Goal: Navigation & Orientation: Understand site structure

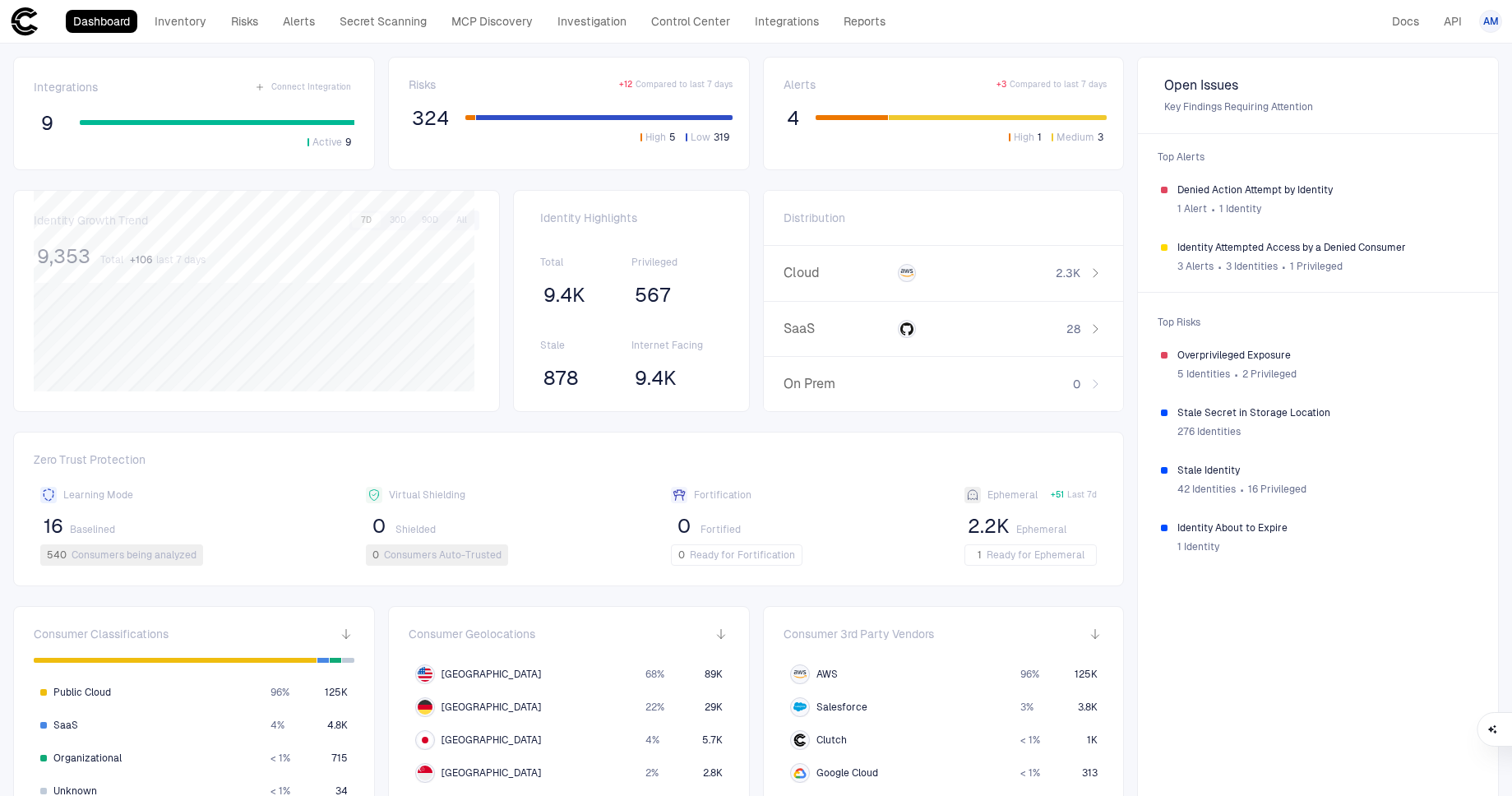
click at [149, 101] on div "Integrations Connect Integration 9 Active 9" at bounding box center [194, 113] width 321 height 73
click at [764, 29] on link "Integrations" at bounding box center [786, 21] width 79 height 23
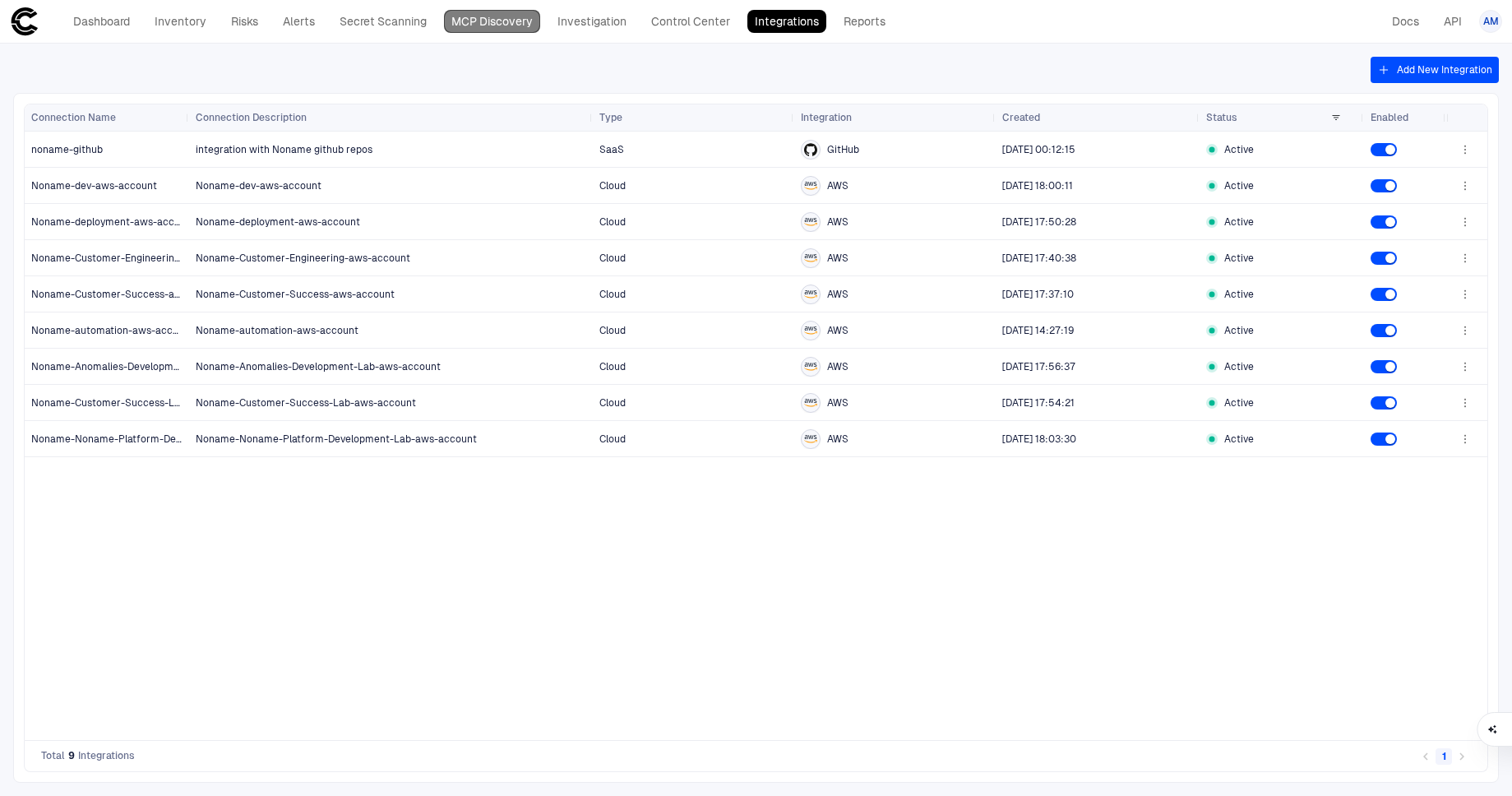
click at [505, 21] on link "MCP Discovery" at bounding box center [492, 21] width 96 height 23
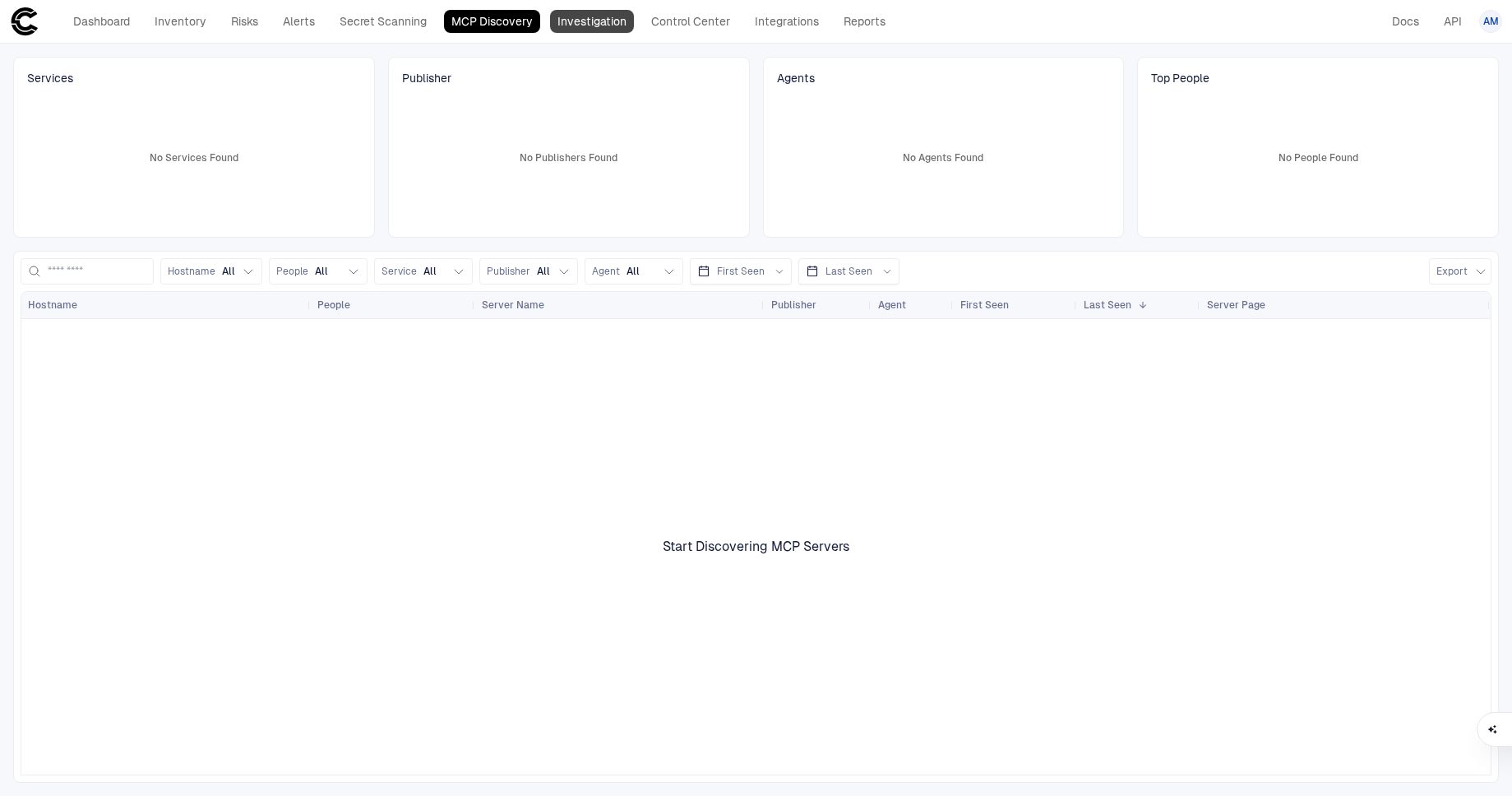
click at [613, 27] on link "Investigation" at bounding box center [592, 21] width 84 height 23
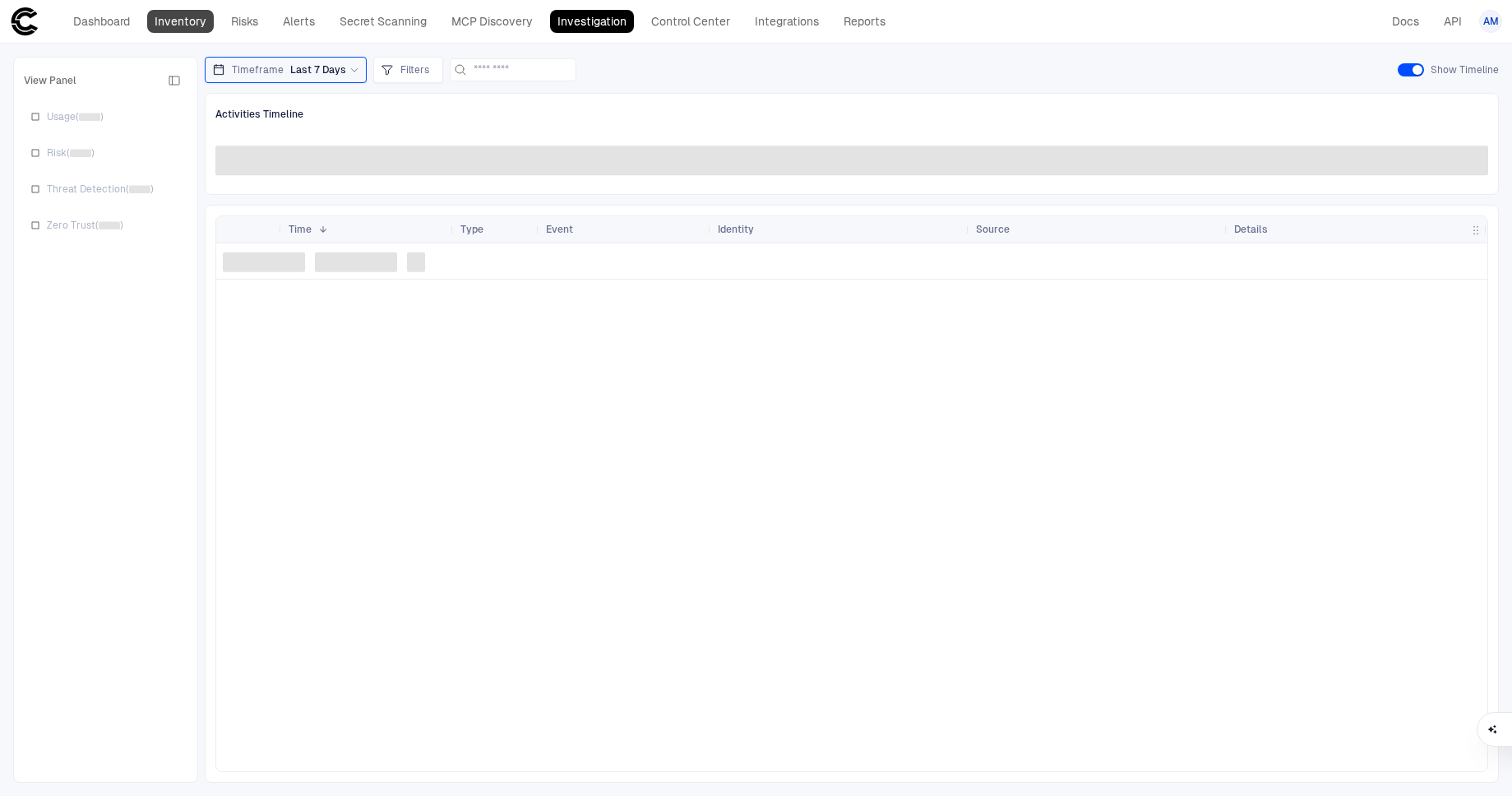
click at [178, 22] on link "Inventory" at bounding box center [180, 21] width 67 height 23
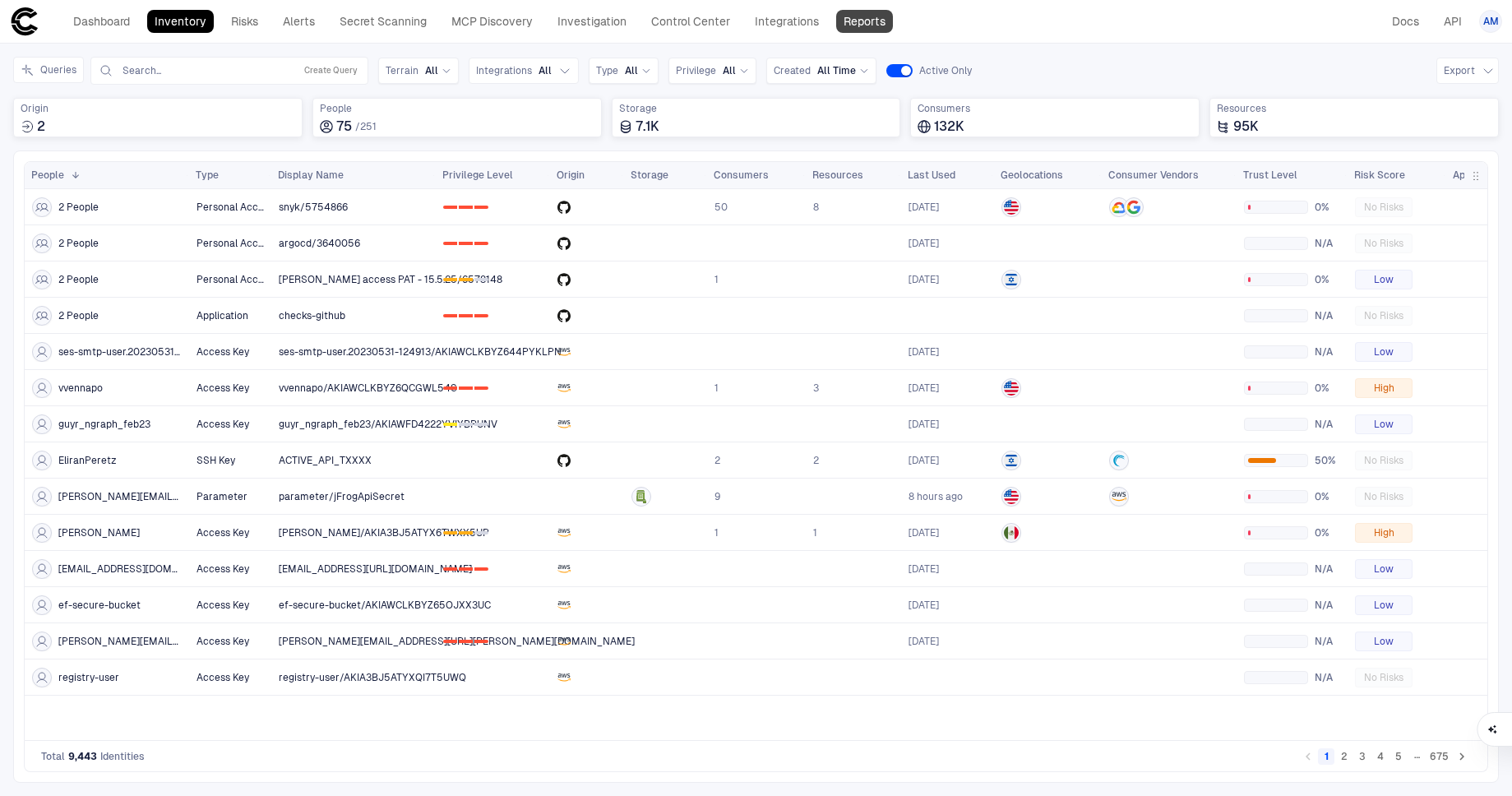
click at [885, 29] on link "Reports" at bounding box center [865, 21] width 57 height 23
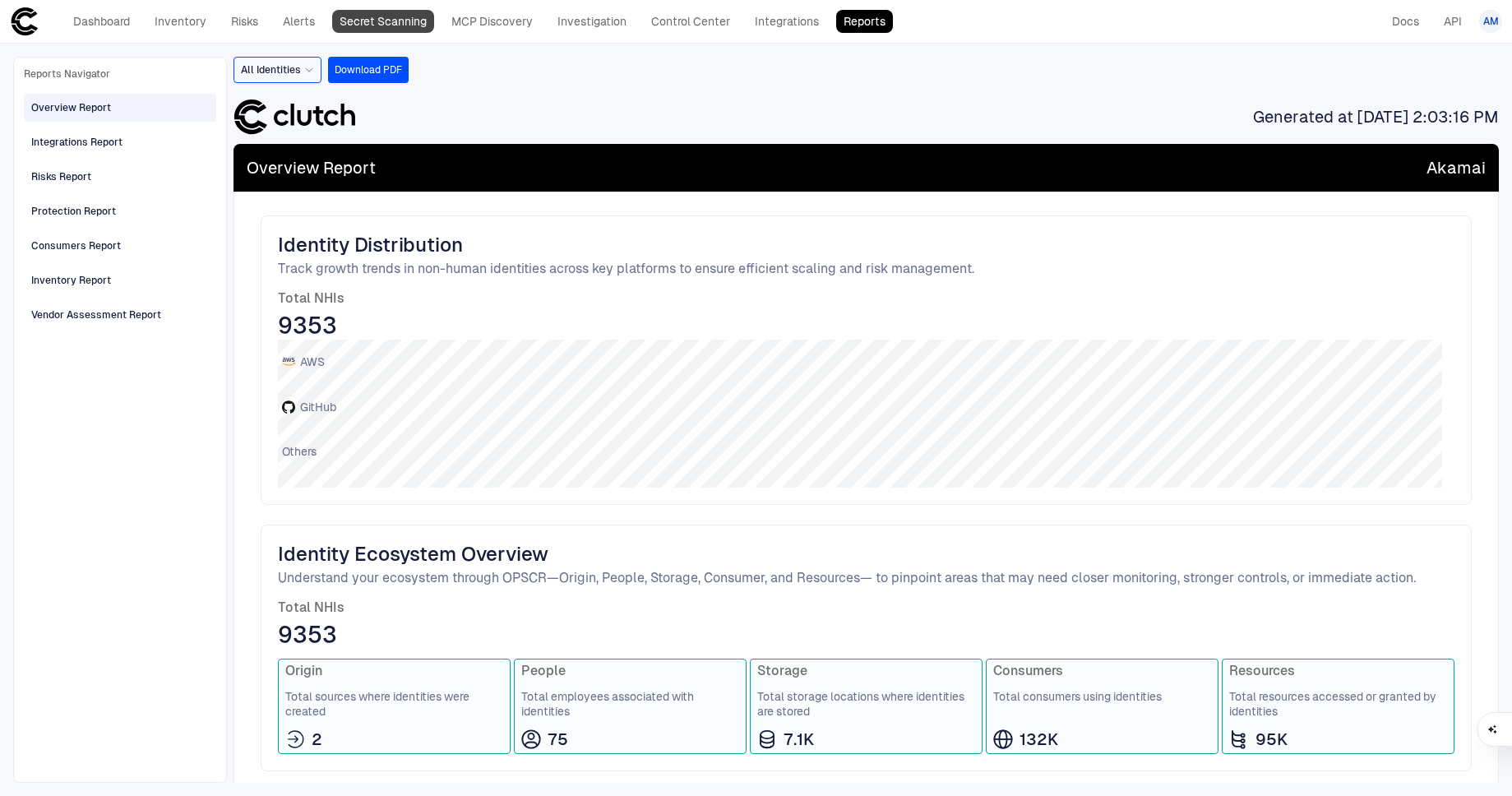
click at [391, 14] on link "Secret Scanning" at bounding box center [383, 21] width 102 height 23
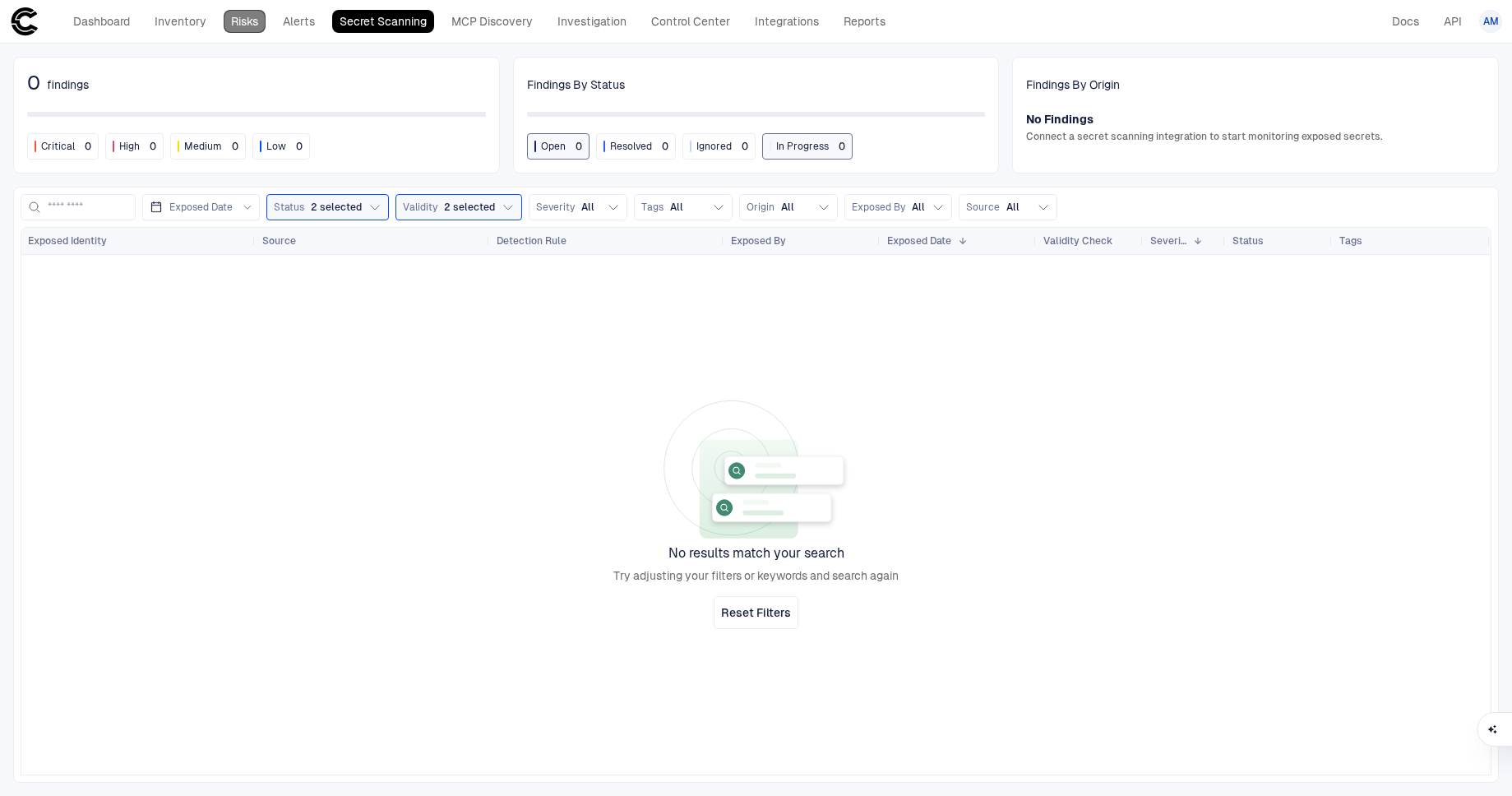
click at [252, 26] on link "Risks" at bounding box center [245, 21] width 42 height 23
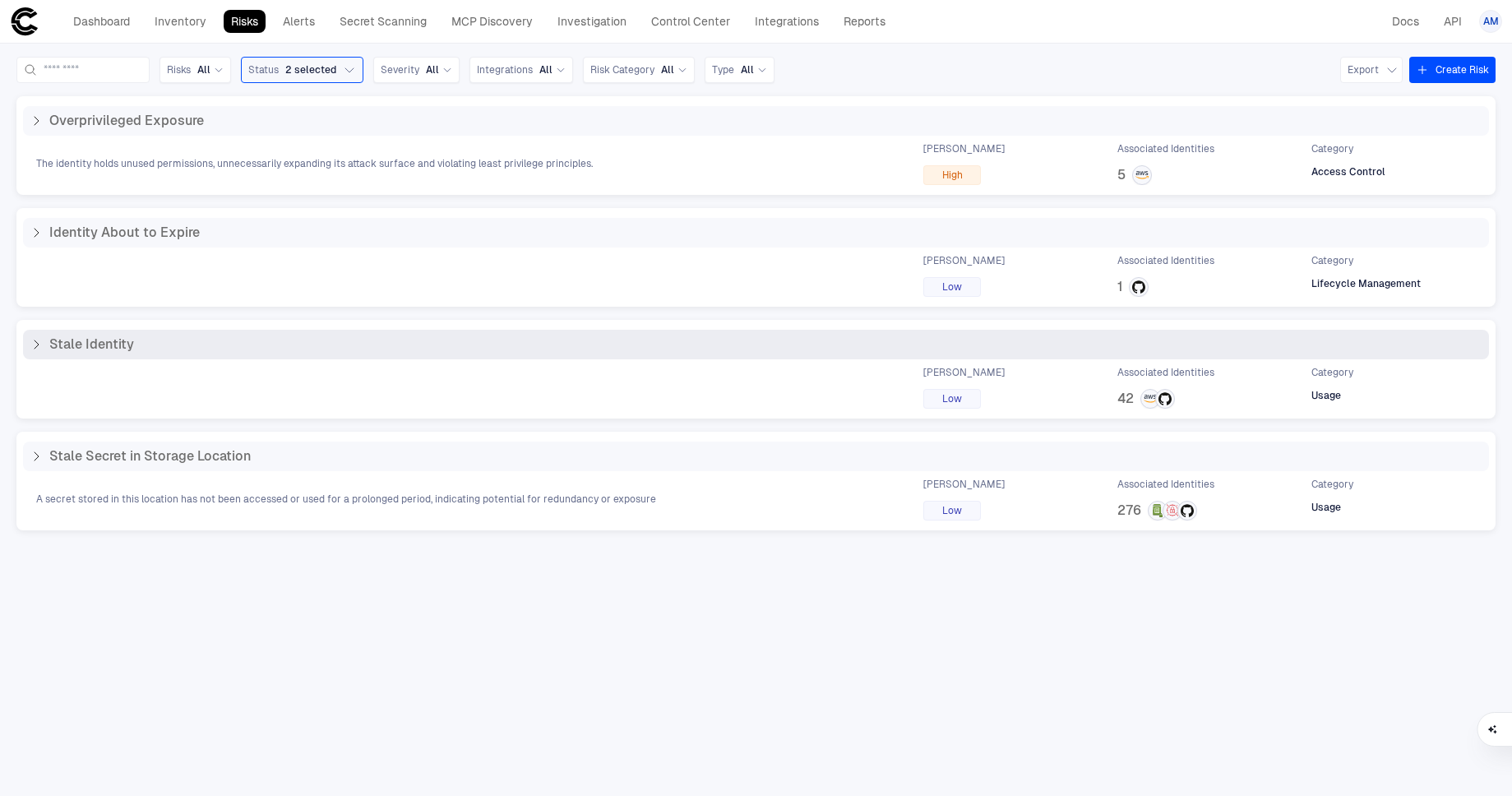
click at [41, 346] on icon at bounding box center [35, 344] width 13 height 13
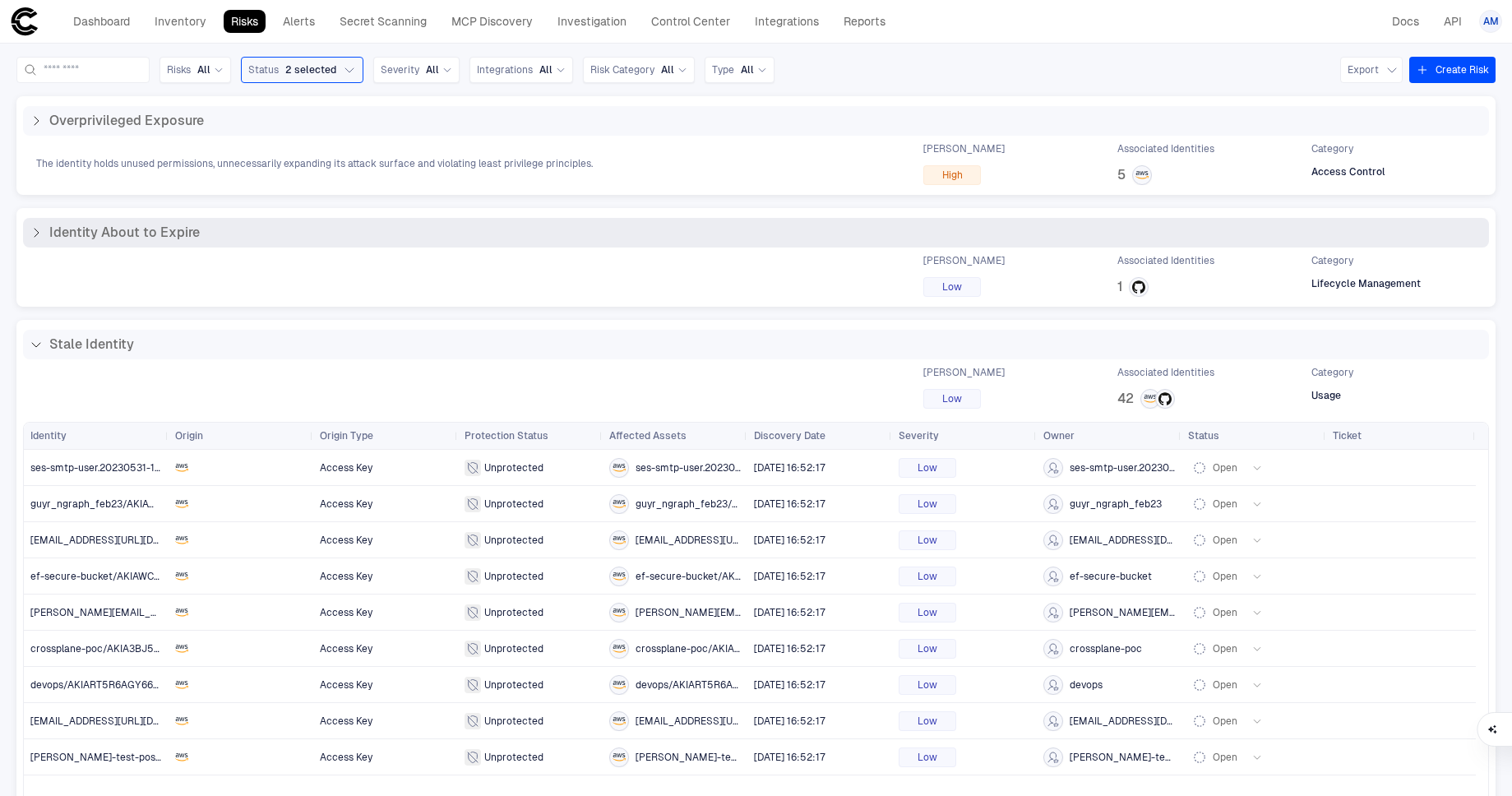
click at [38, 236] on icon at bounding box center [35, 232] width 13 height 13
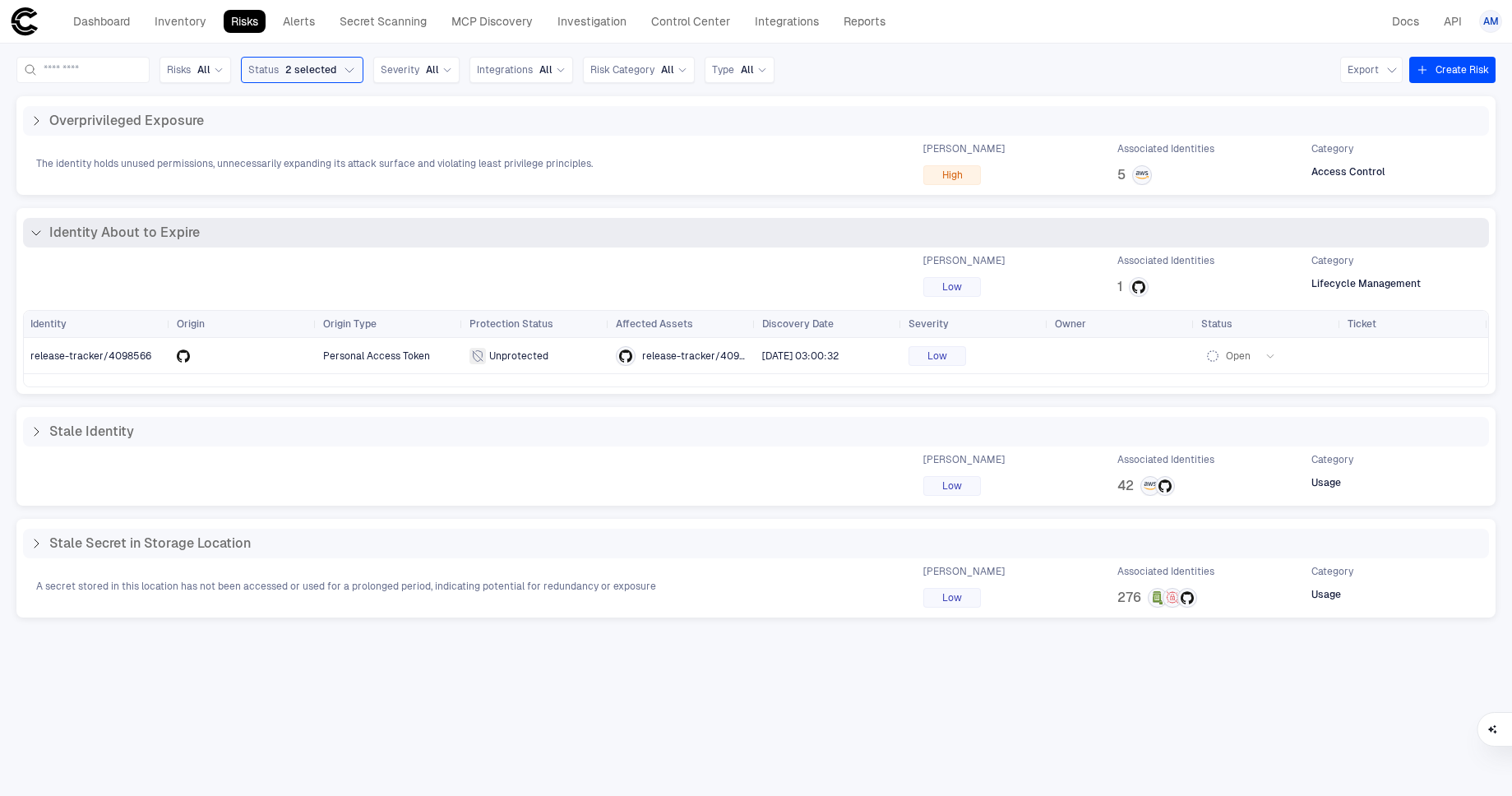
click at [41, 231] on icon at bounding box center [35, 232] width 13 height 13
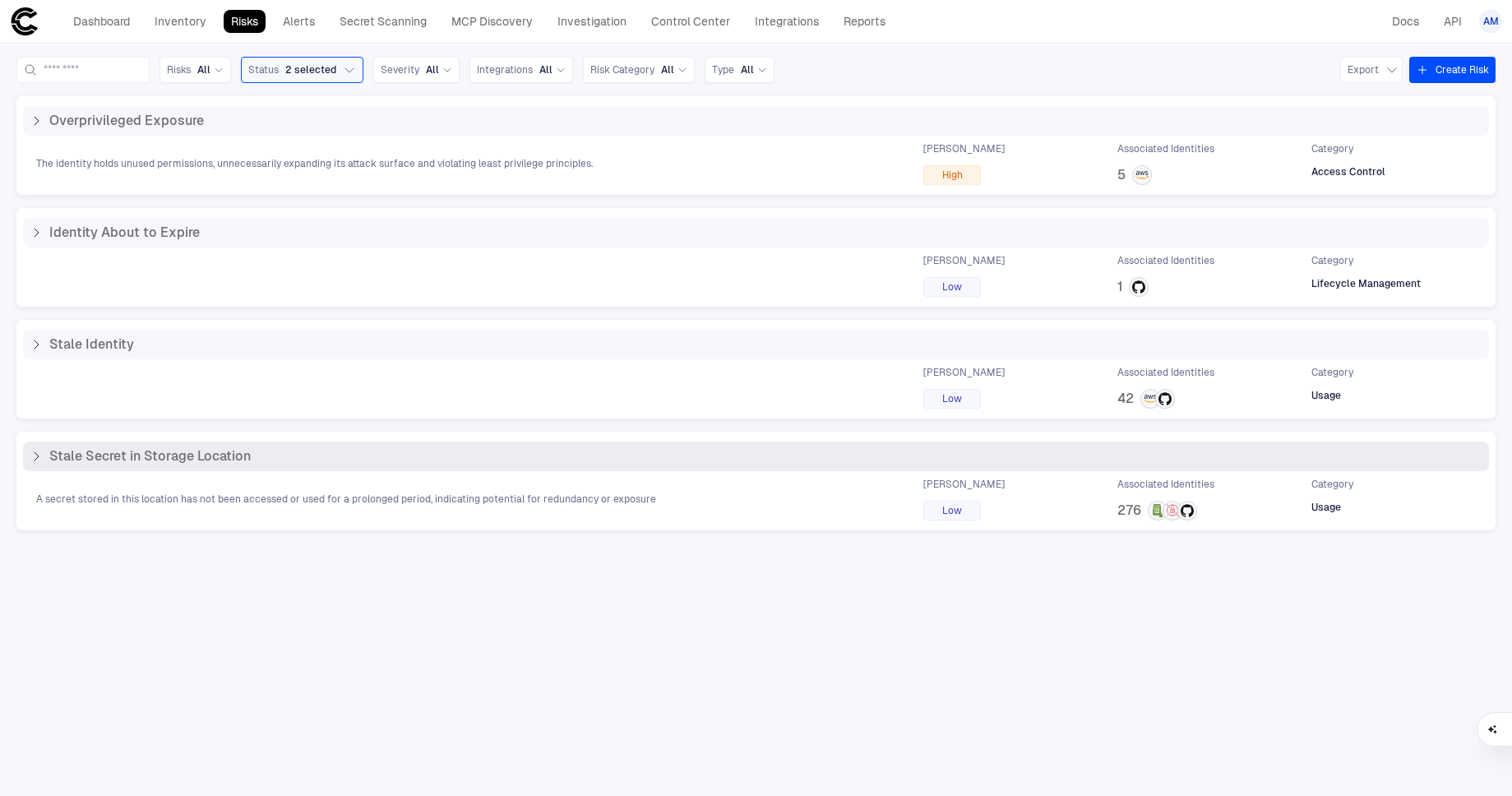
click at [35, 457] on icon at bounding box center [35, 456] width 13 height 13
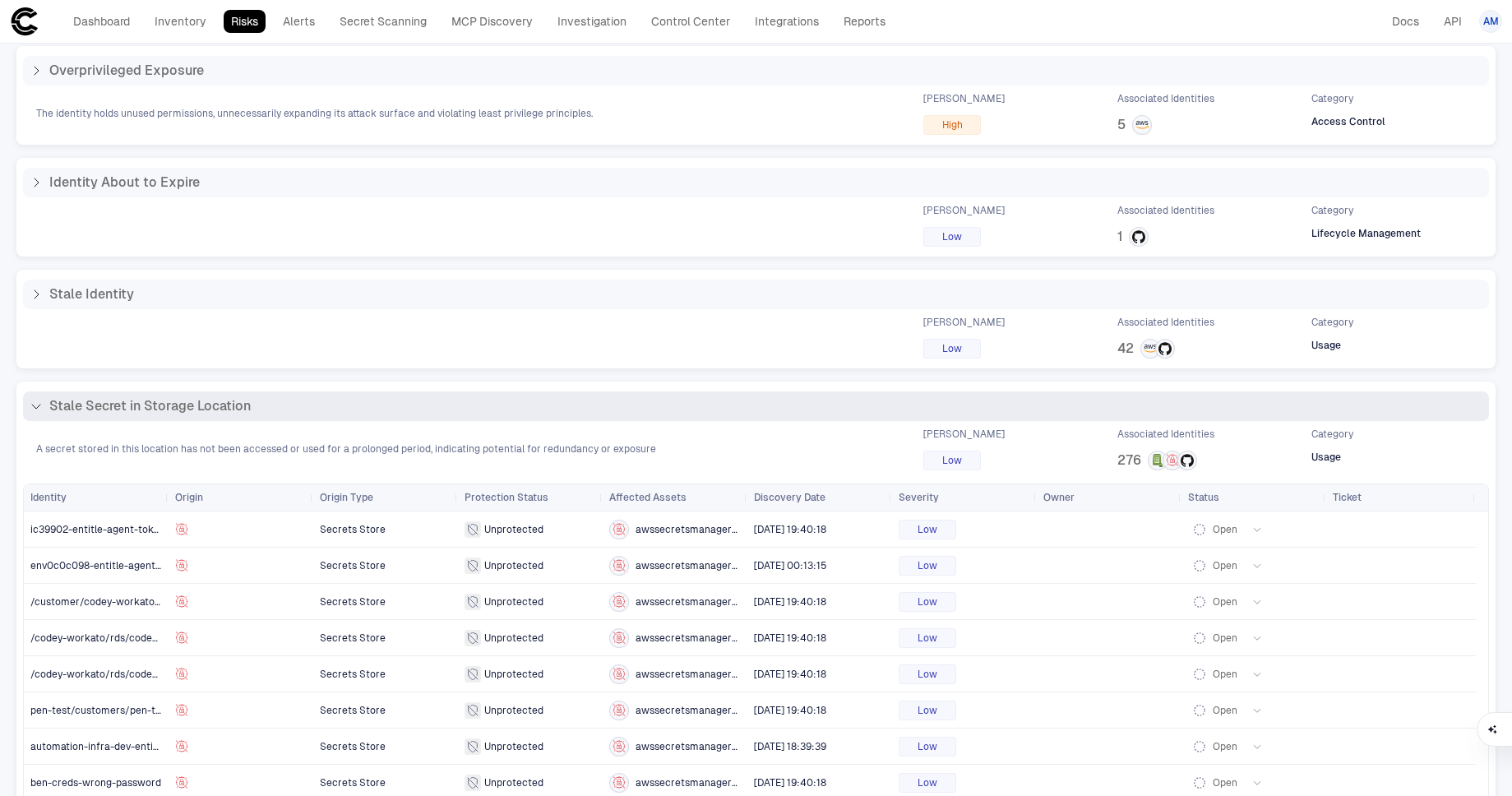
scroll to position [169, 0]
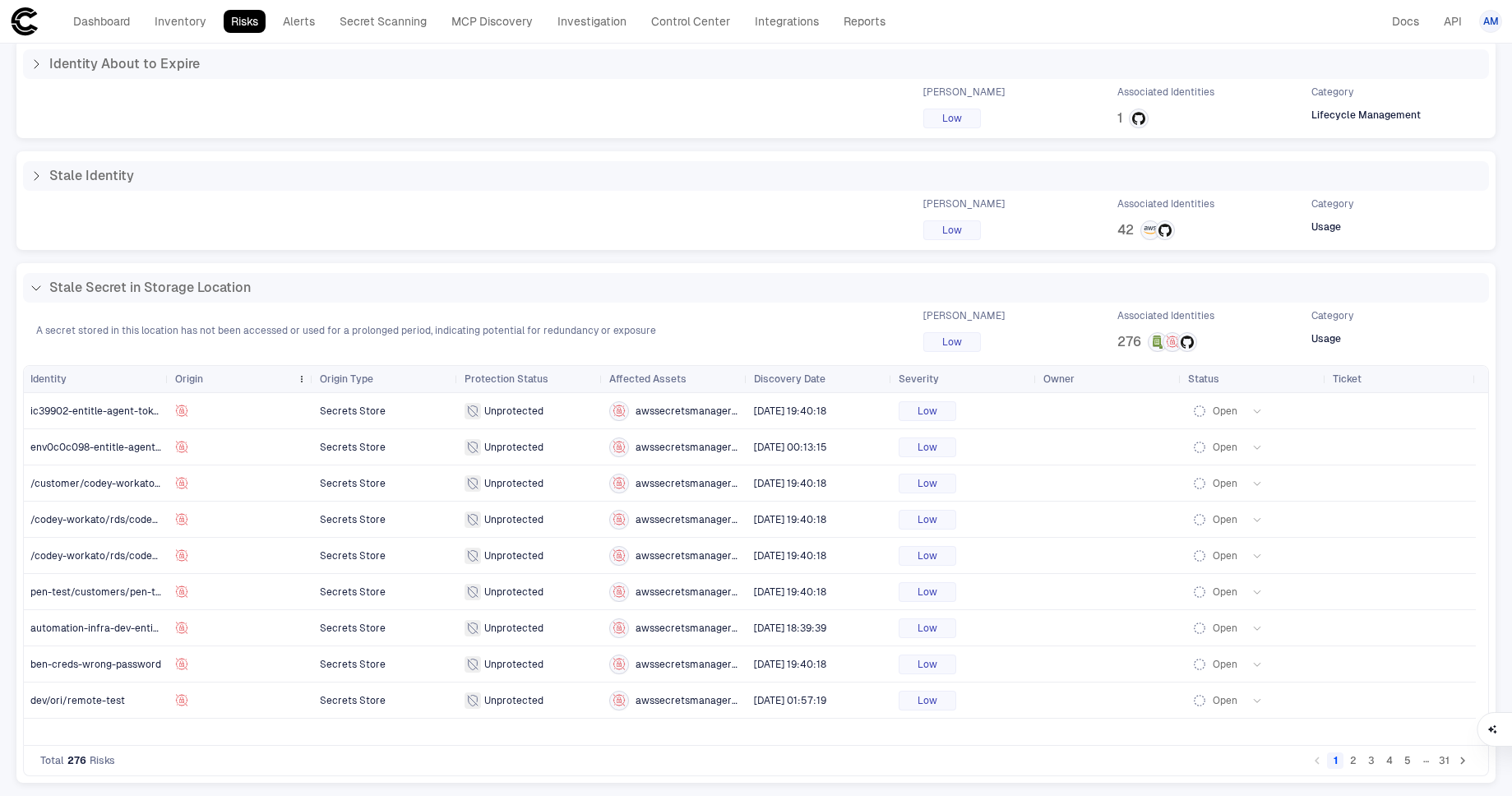
click at [200, 376] on span "Origin" at bounding box center [189, 379] width 28 height 13
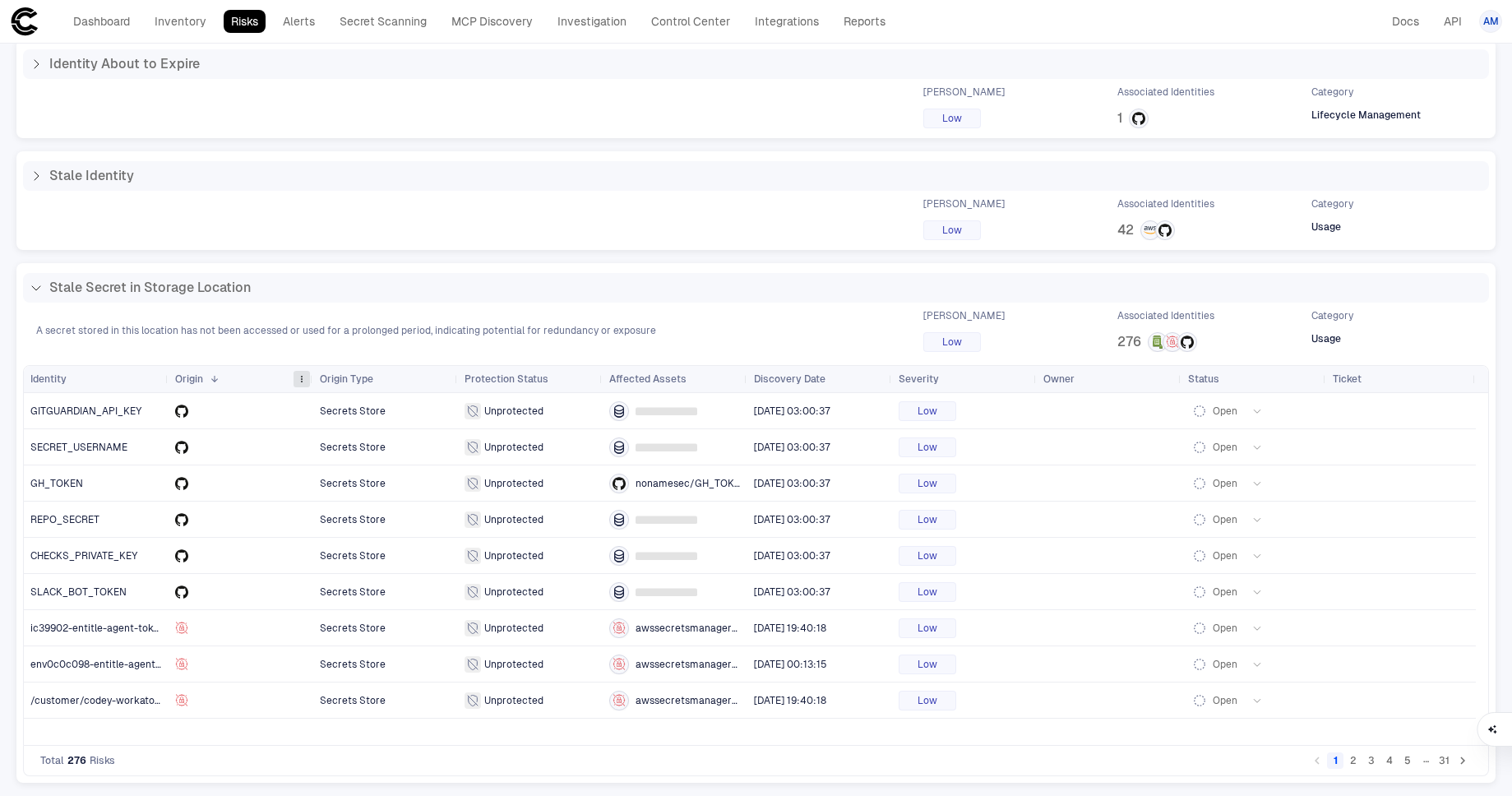
click at [304, 381] on span at bounding box center [302, 379] width 10 height 10
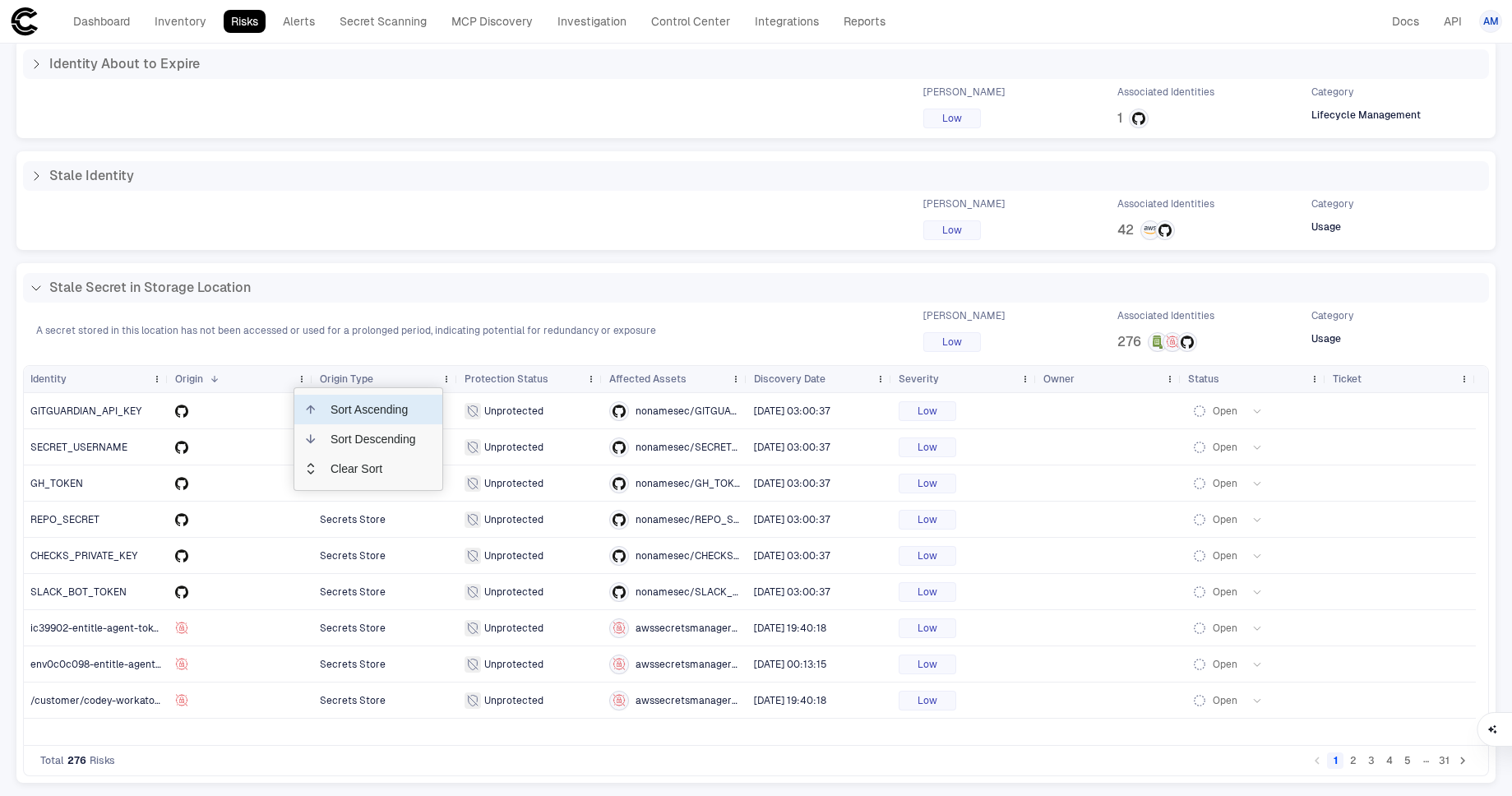
click at [103, 379] on div "Identity" at bounding box center [87, 379] width 115 height 18
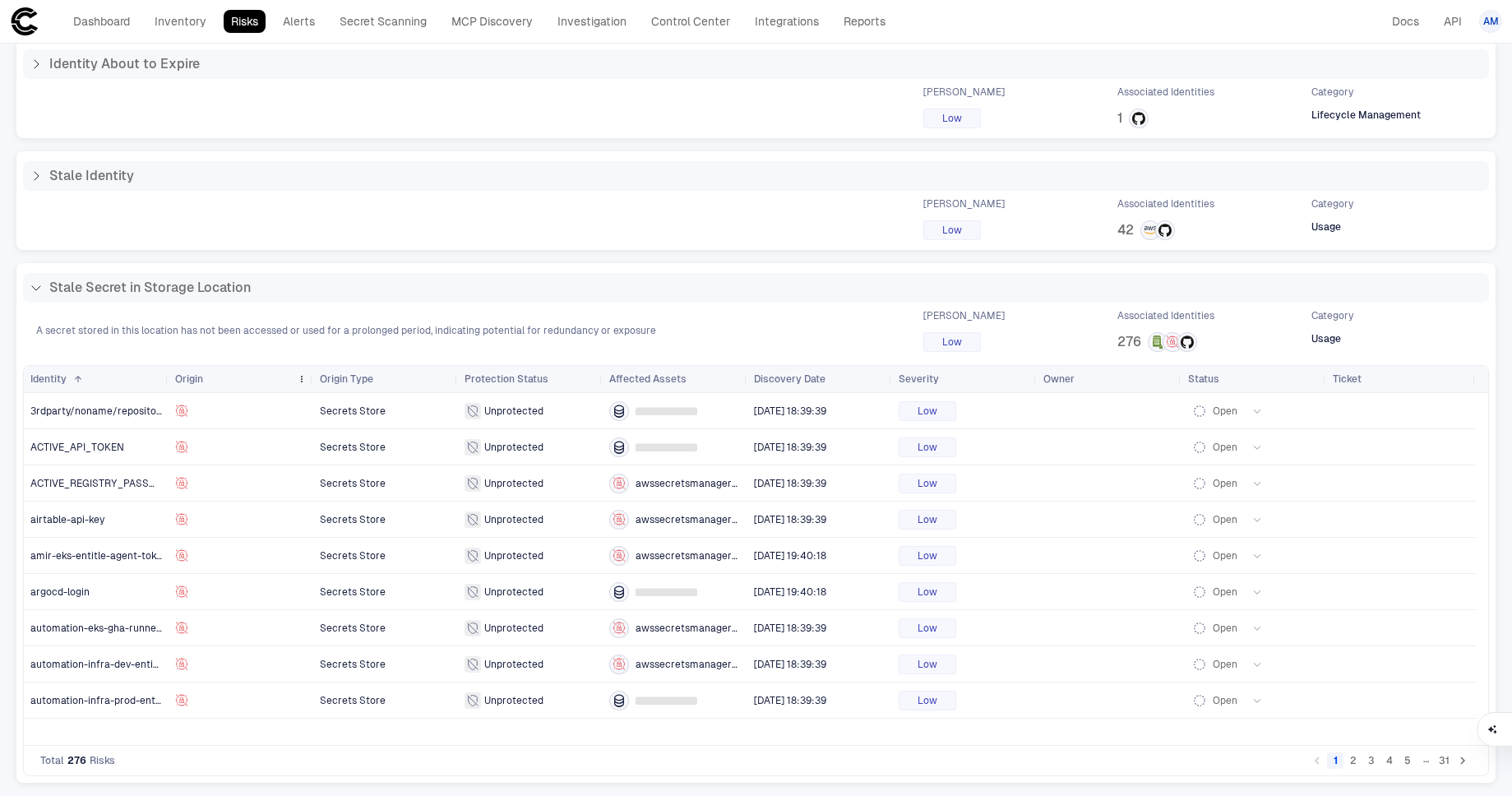
click at [195, 373] on span "Origin" at bounding box center [189, 379] width 28 height 13
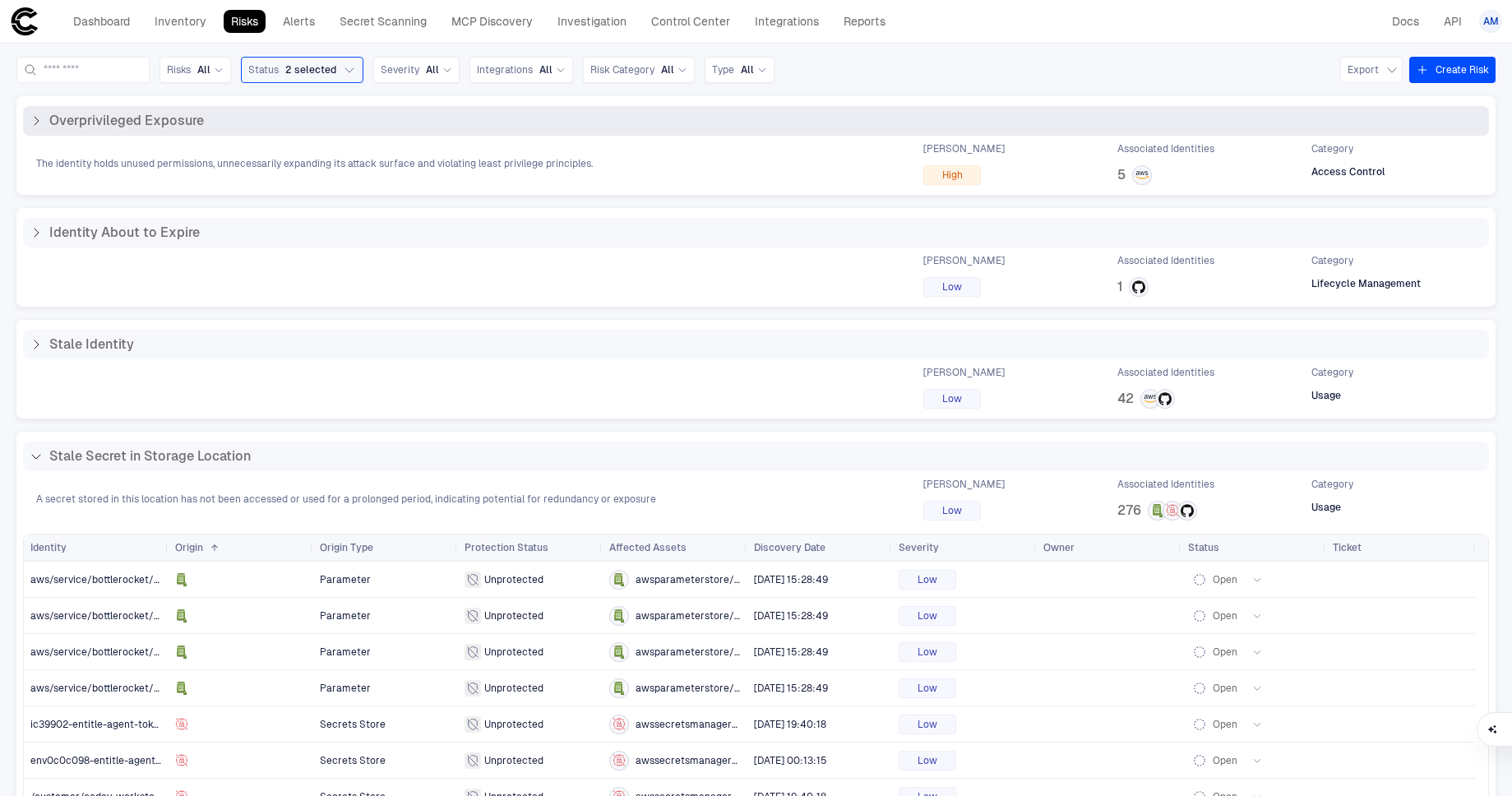
click at [41, 123] on icon at bounding box center [35, 120] width 13 height 13
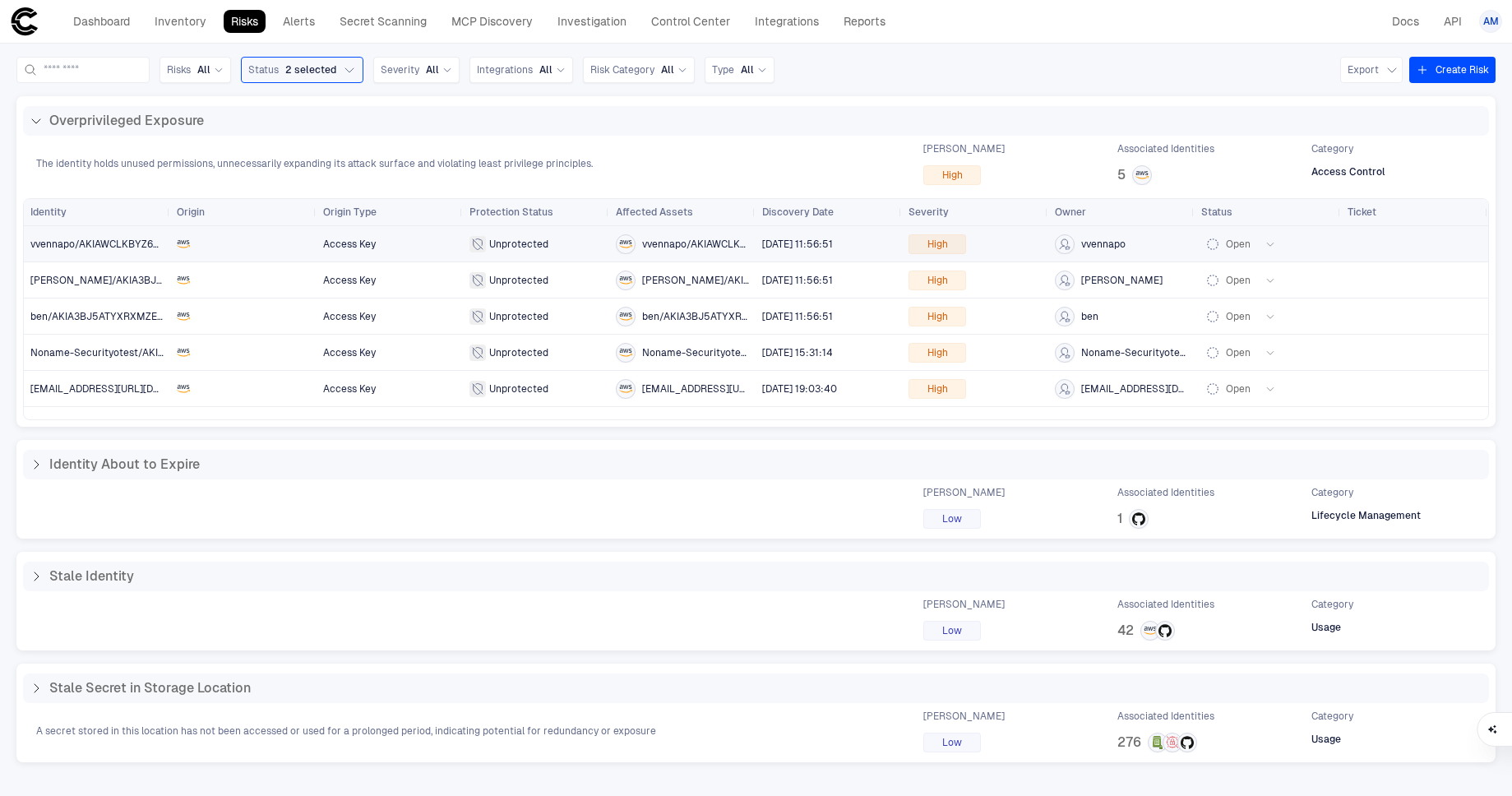
click at [505, 239] on span "Unprotected" at bounding box center [518, 244] width 60 height 13
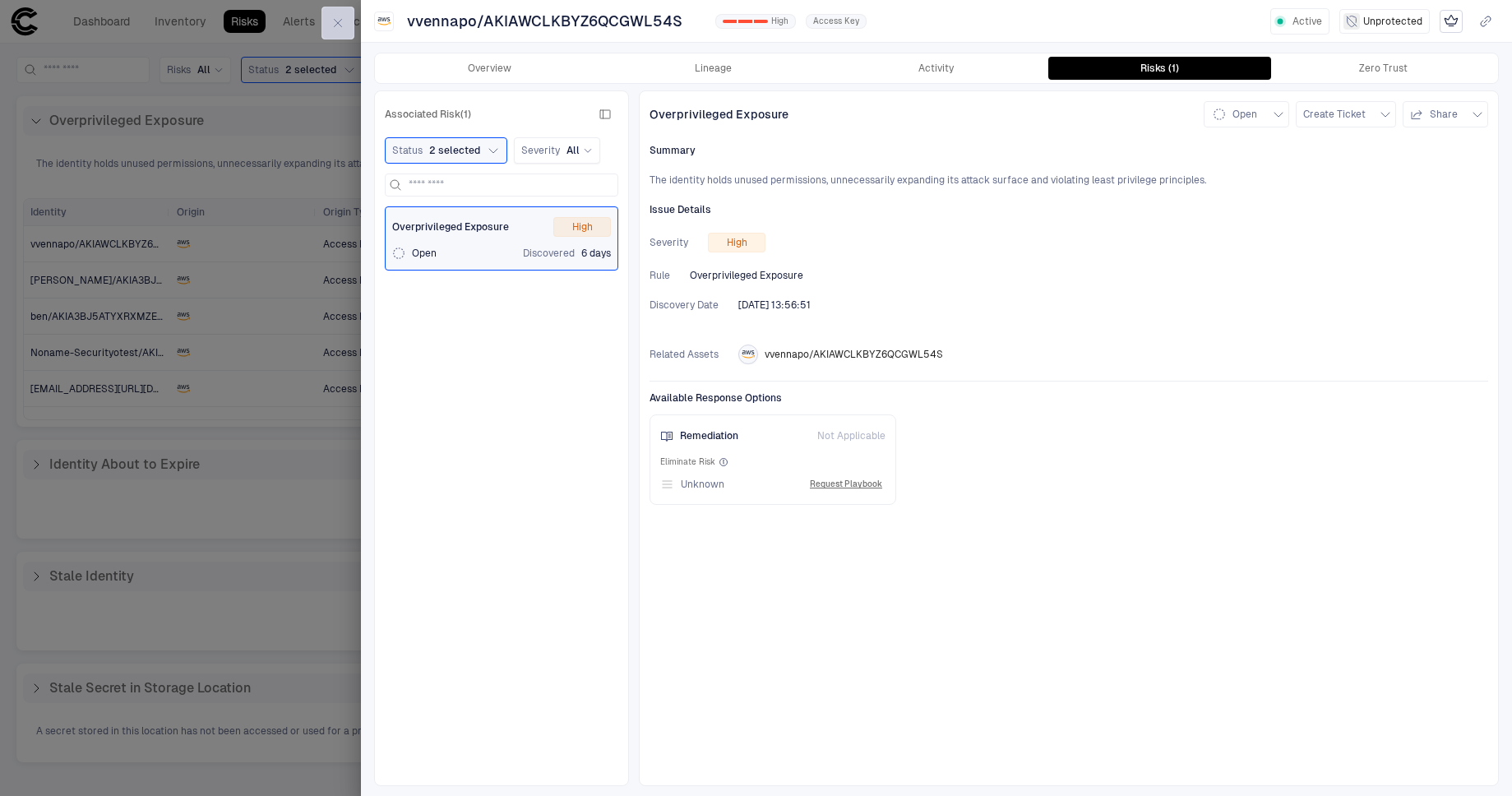
click at [346, 22] on button "button" at bounding box center [338, 23] width 33 height 33
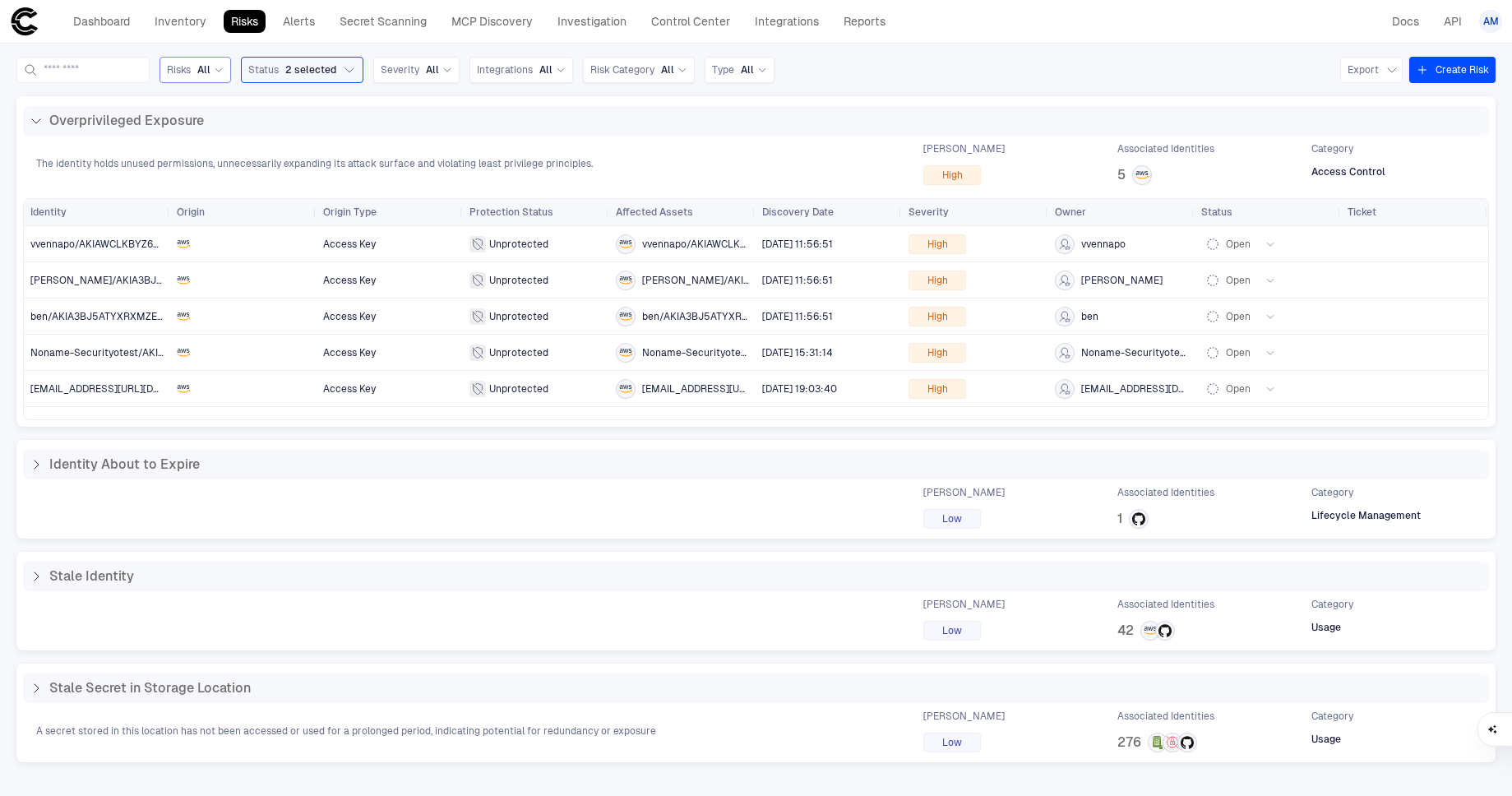
click at [224, 65] on div "All" at bounding box center [210, 69] width 26 height 13
click at [186, 18] on link "Inventory" at bounding box center [180, 21] width 67 height 23
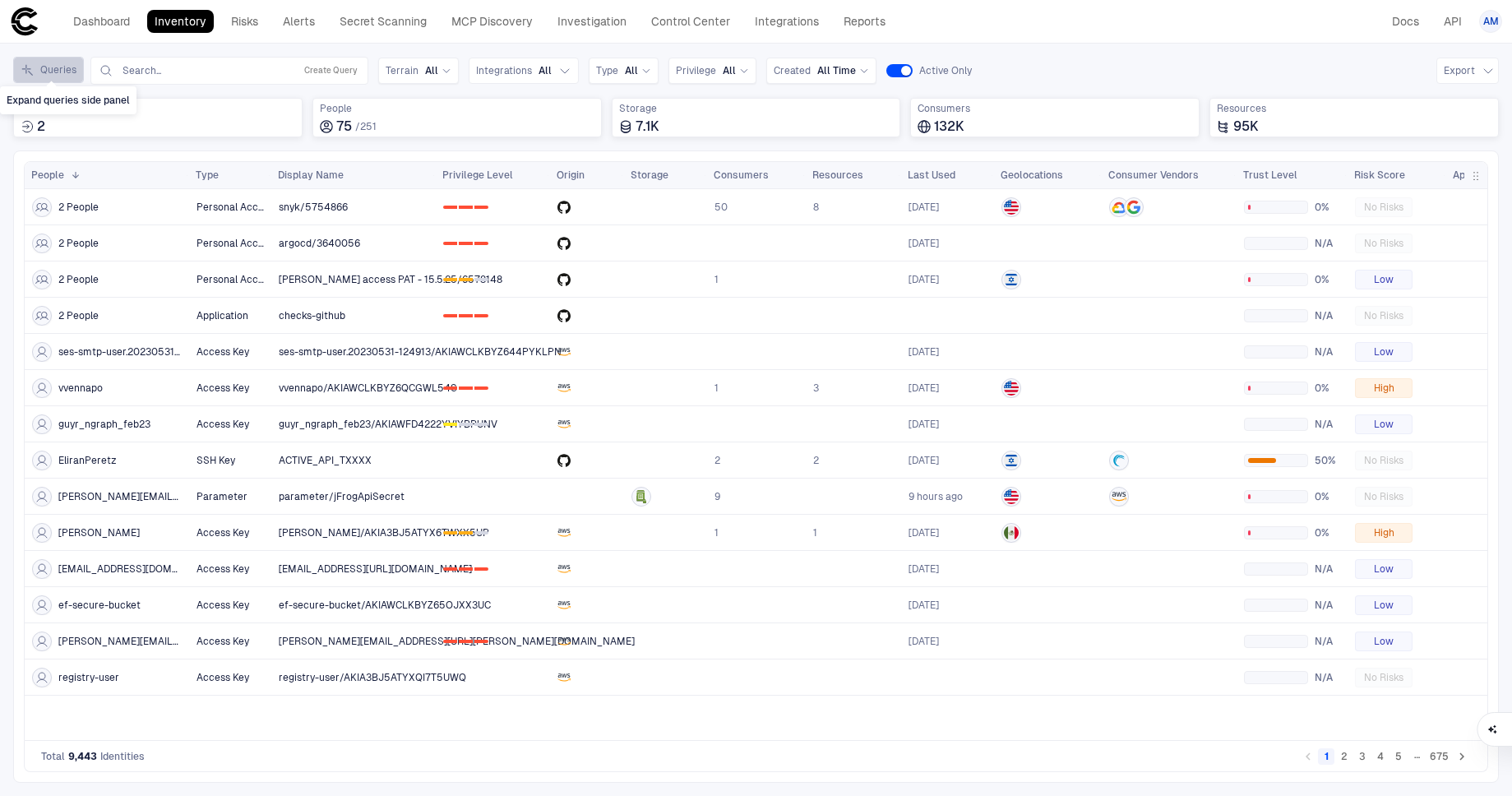
click at [62, 74] on button "Queries" at bounding box center [48, 70] width 71 height 26
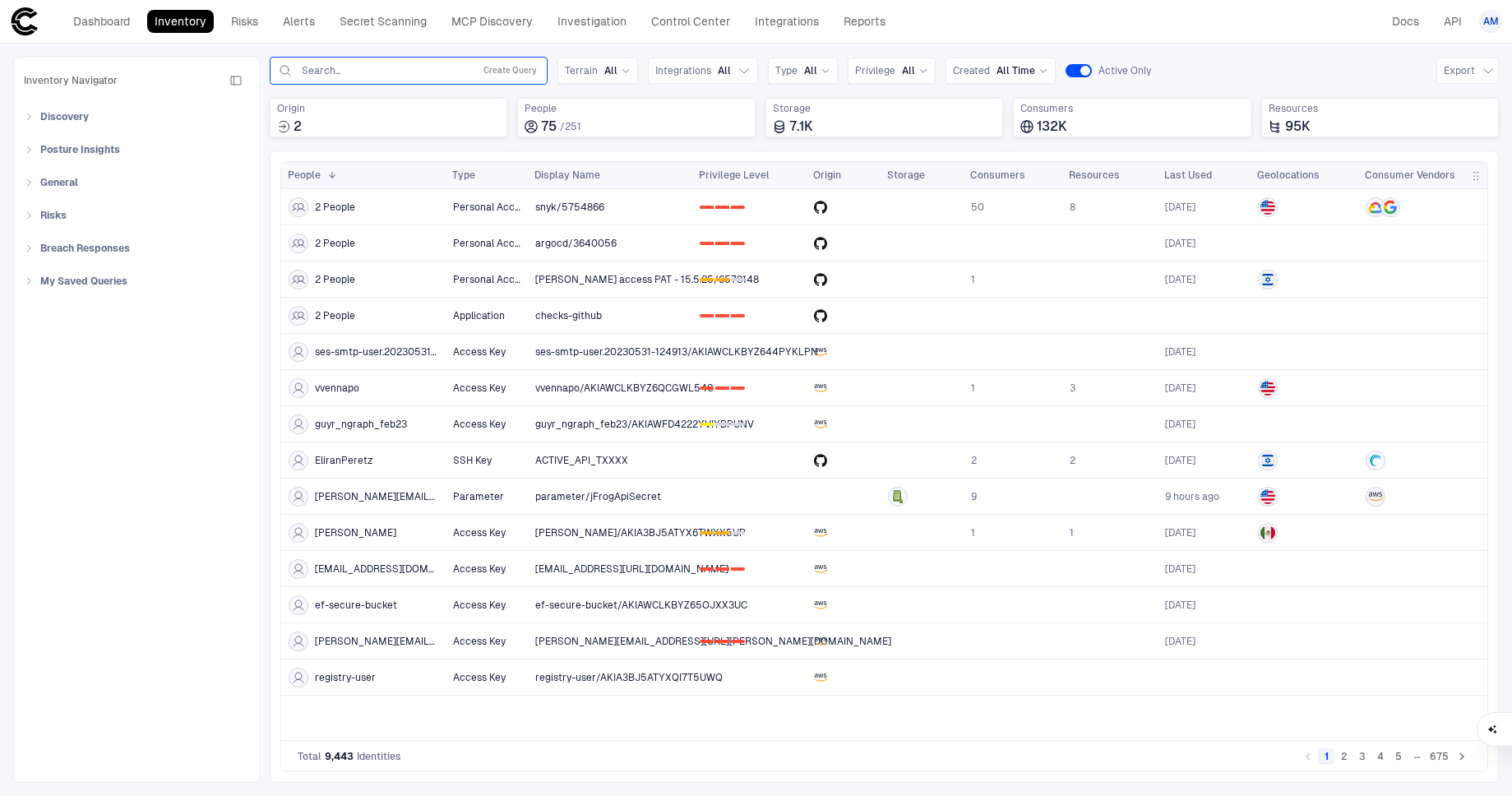
click at [334, 66] on input "text" at bounding box center [383, 70] width 167 height 13
type input "******"
click at [211, 168] on div "Discovery AD Service Accounts Access from Non-Org Addresses All Active Identiti…" at bounding box center [137, 199] width 226 height 191
click at [236, 77] on icon "button" at bounding box center [235, 80] width 13 height 13
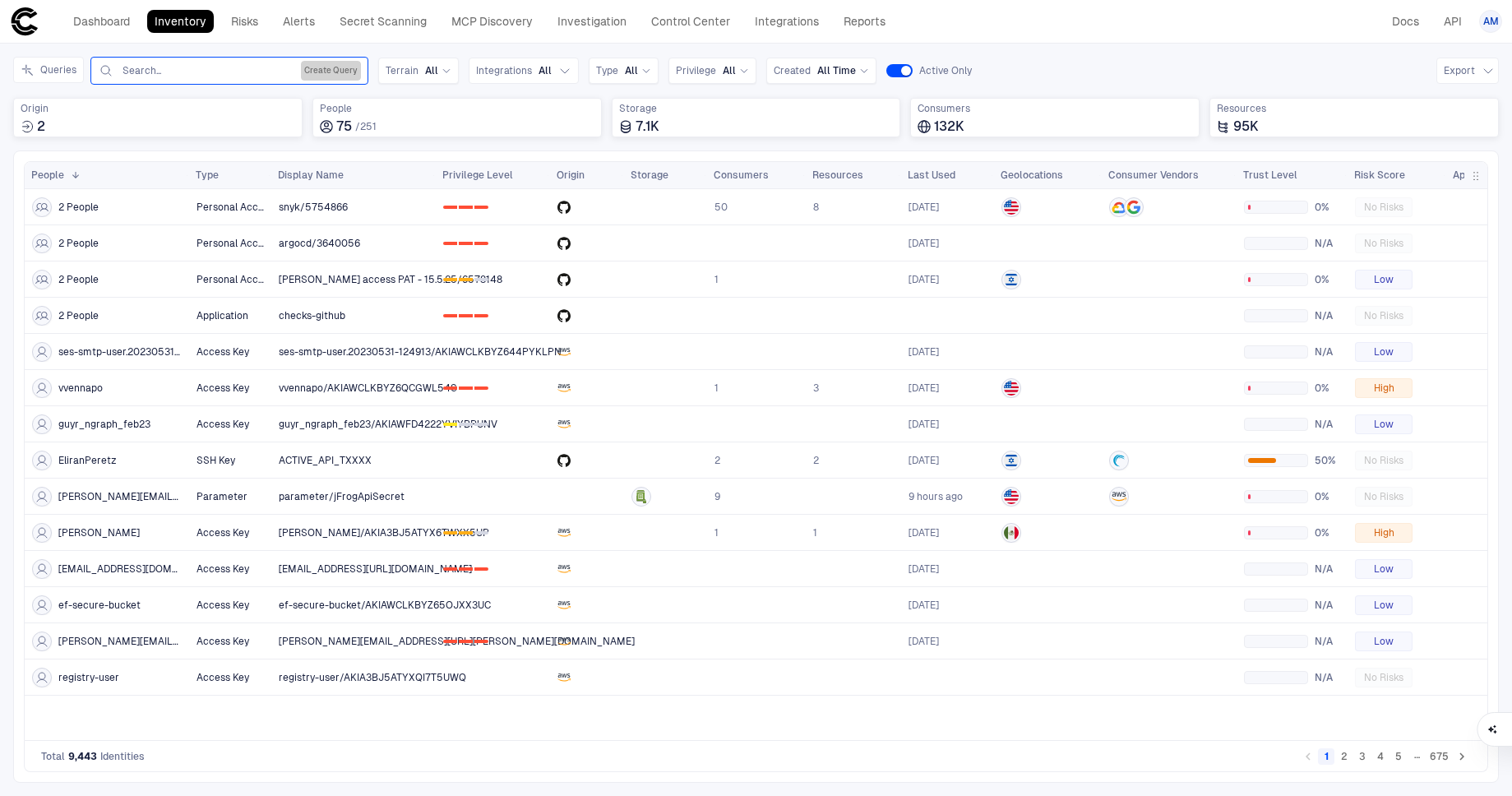
click at [321, 72] on button "Create Query" at bounding box center [330, 70] width 60 height 20
click at [261, 173] on button "Add Condition Group" at bounding box center [257, 166] width 124 height 26
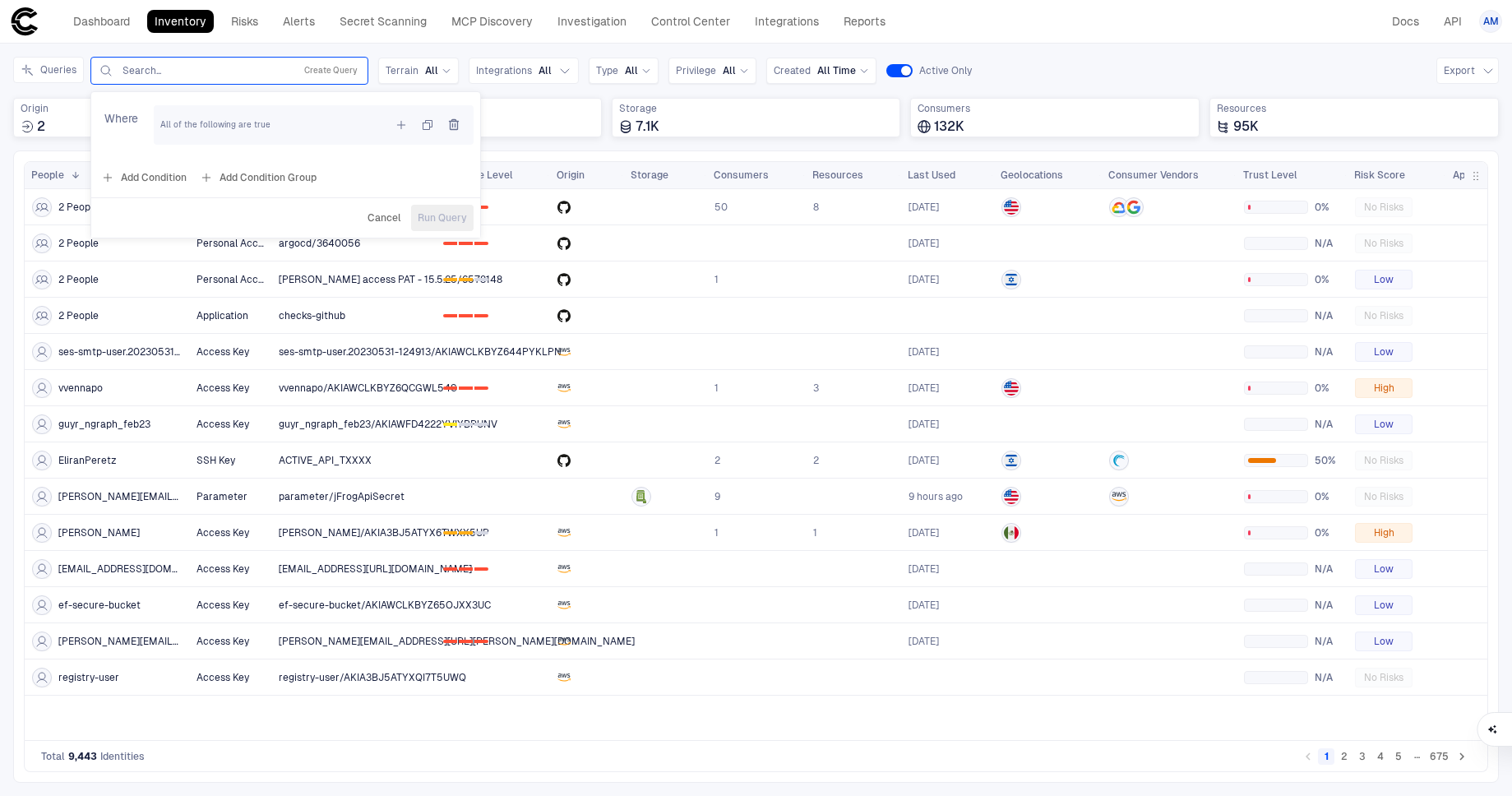
click at [118, 104] on div "Where All of the following are true" at bounding box center [286, 128] width 389 height 60
click at [452, 123] on icon "button" at bounding box center [454, 124] width 9 height 10
click at [1496, 22] on span "AM" at bounding box center [1491, 21] width 16 height 13
click at [1405, 106] on span "Admin Settings" at bounding box center [1409, 105] width 70 height 13
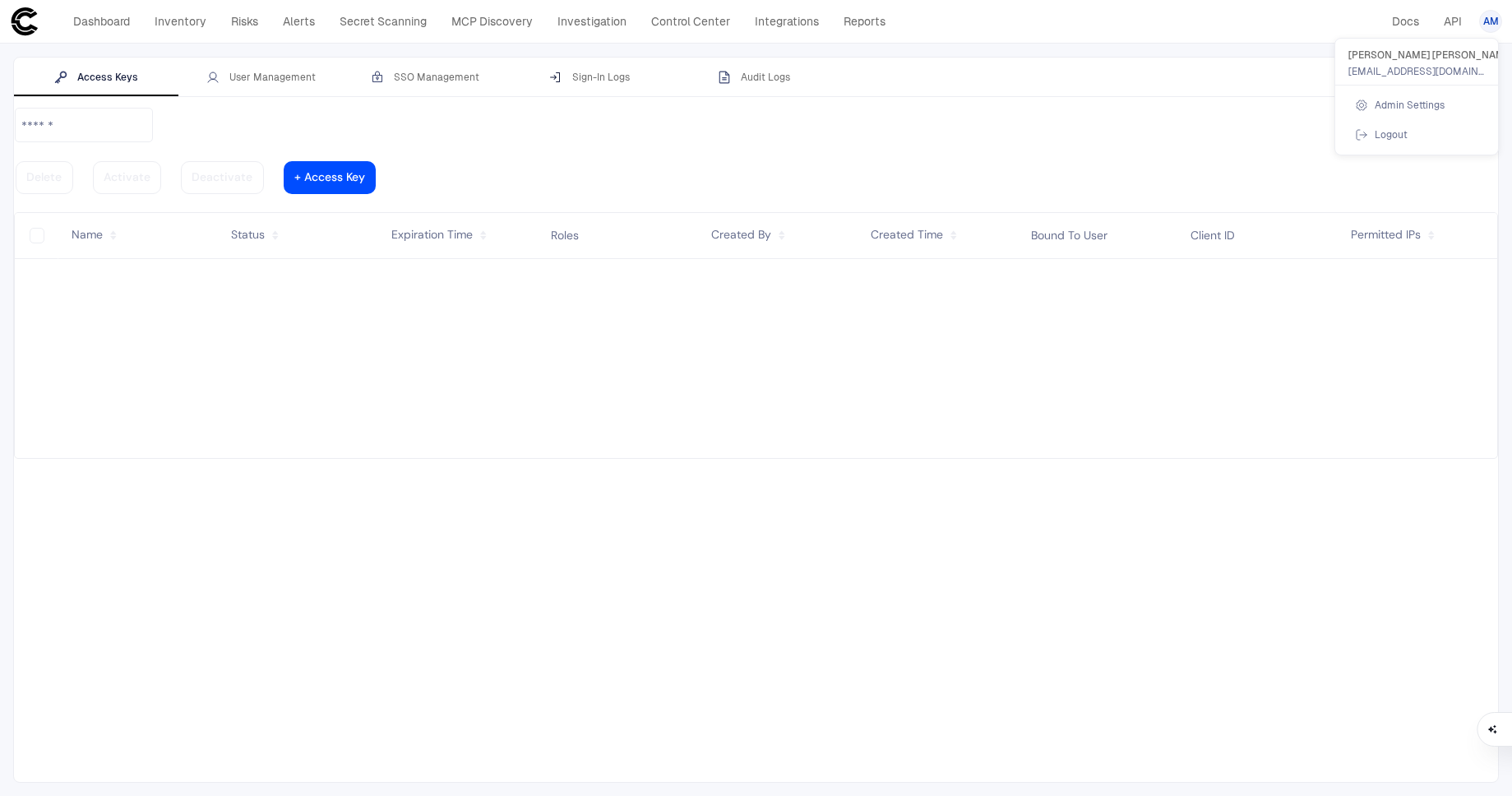
click at [0, 0] on div at bounding box center [0, 0] width 0 height 0
click at [277, 68] on button "User Management" at bounding box center [260, 78] width 164 height 40
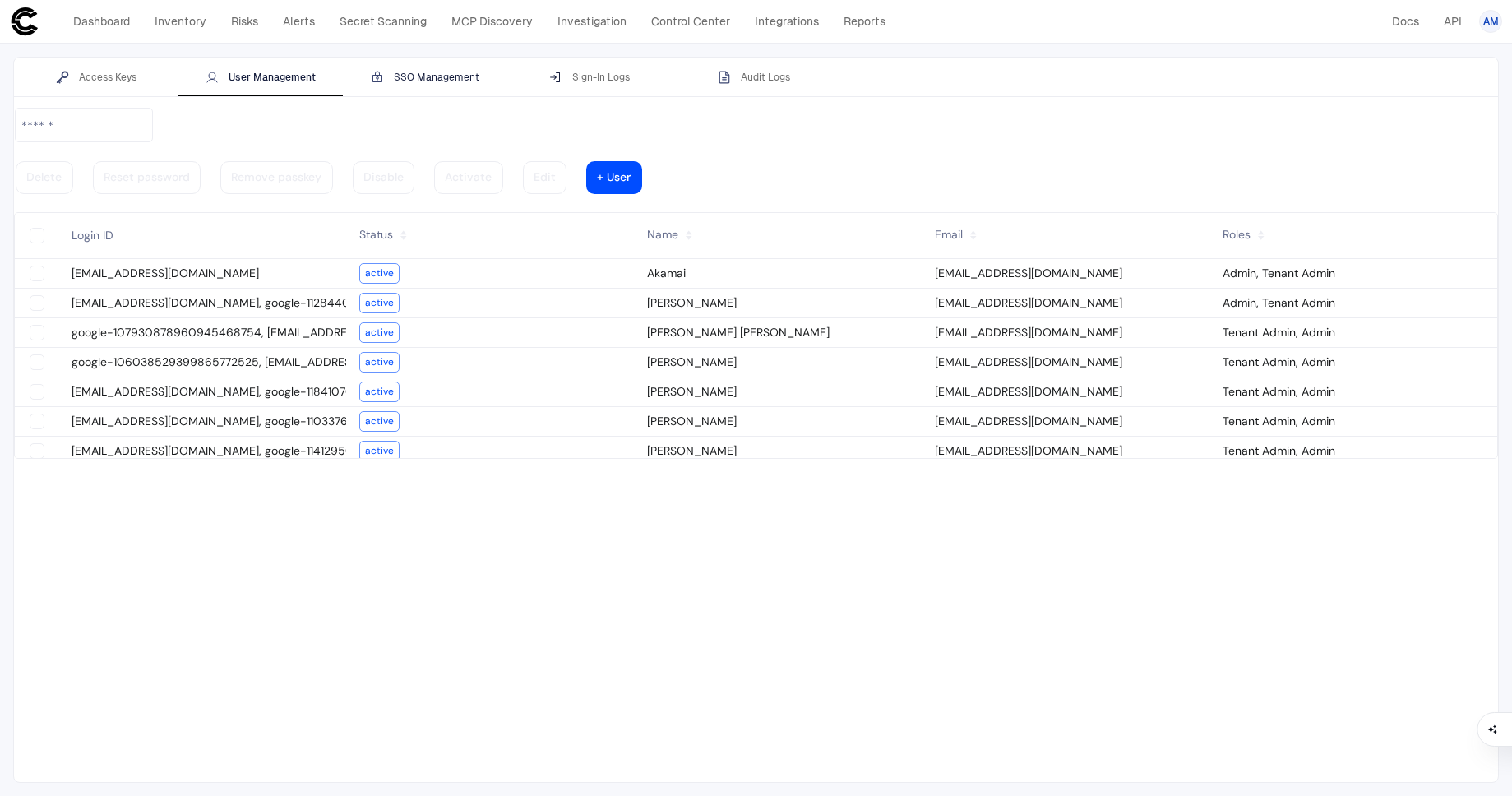
click at [456, 79] on div "SSO Management" at bounding box center [425, 77] width 109 height 13
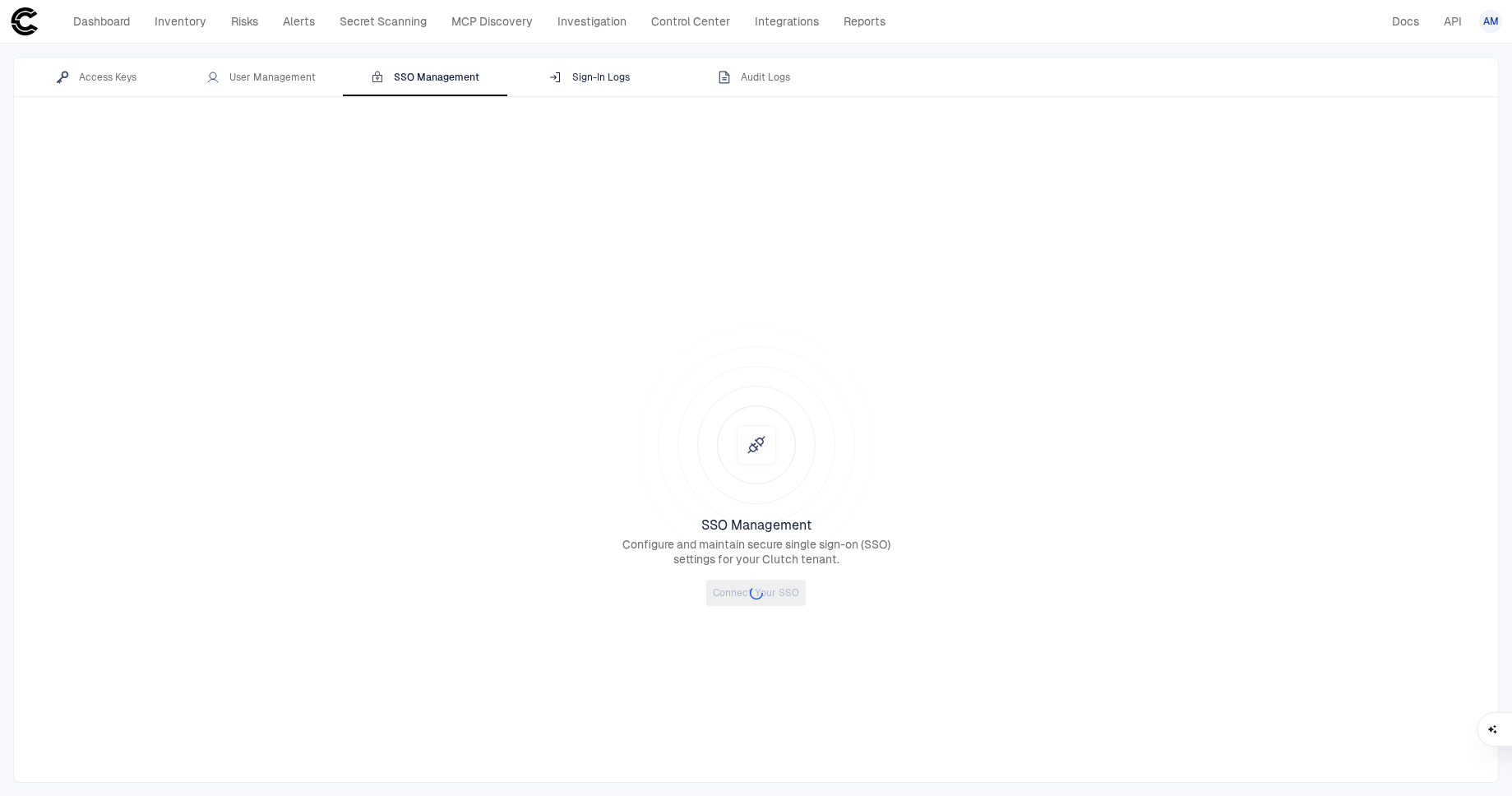
click at [626, 82] on div "Sign-In Logs" at bounding box center [589, 77] width 80 height 13
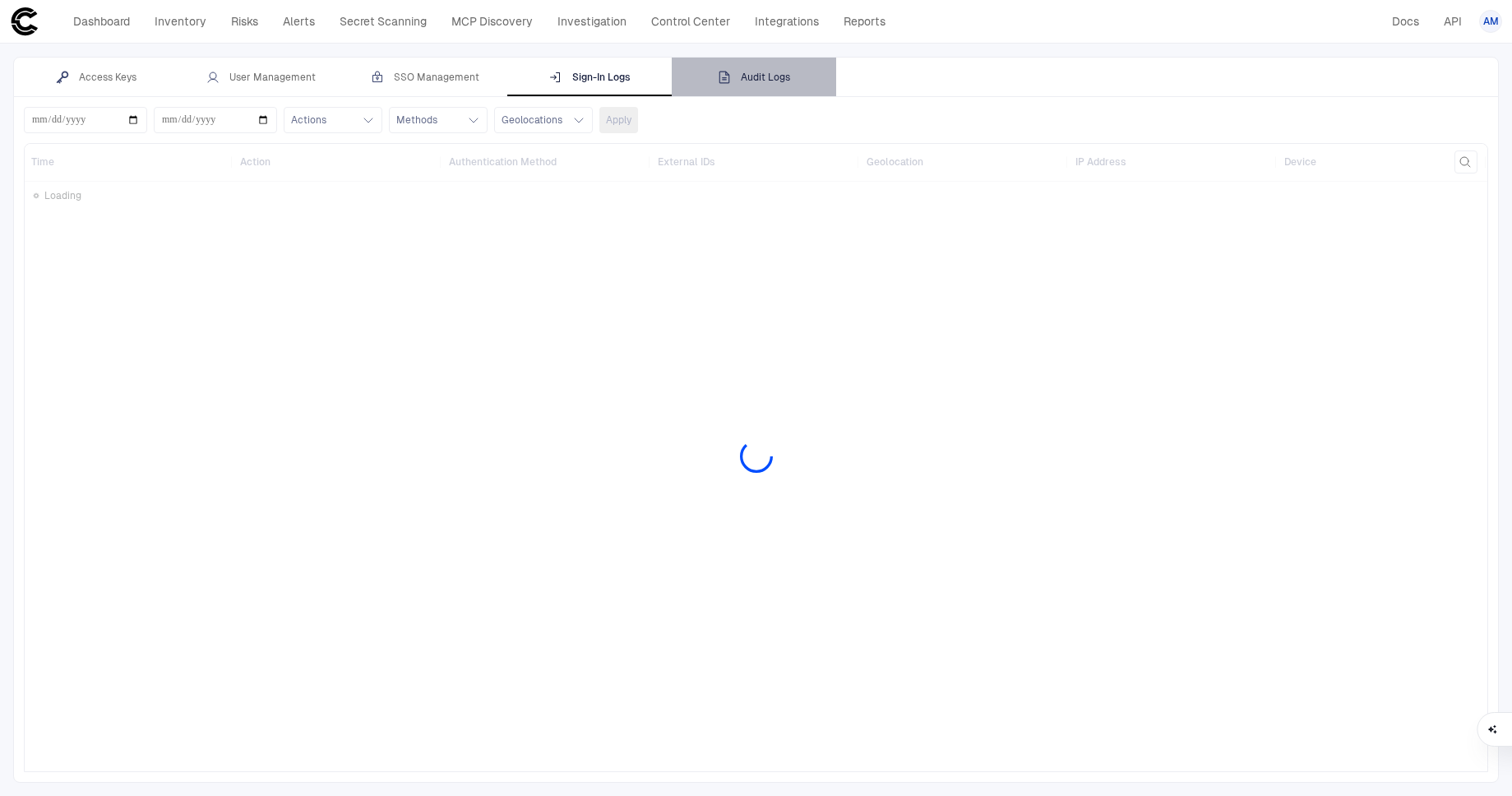
click at [766, 83] on div "Audit Logs" at bounding box center [754, 77] width 73 height 13
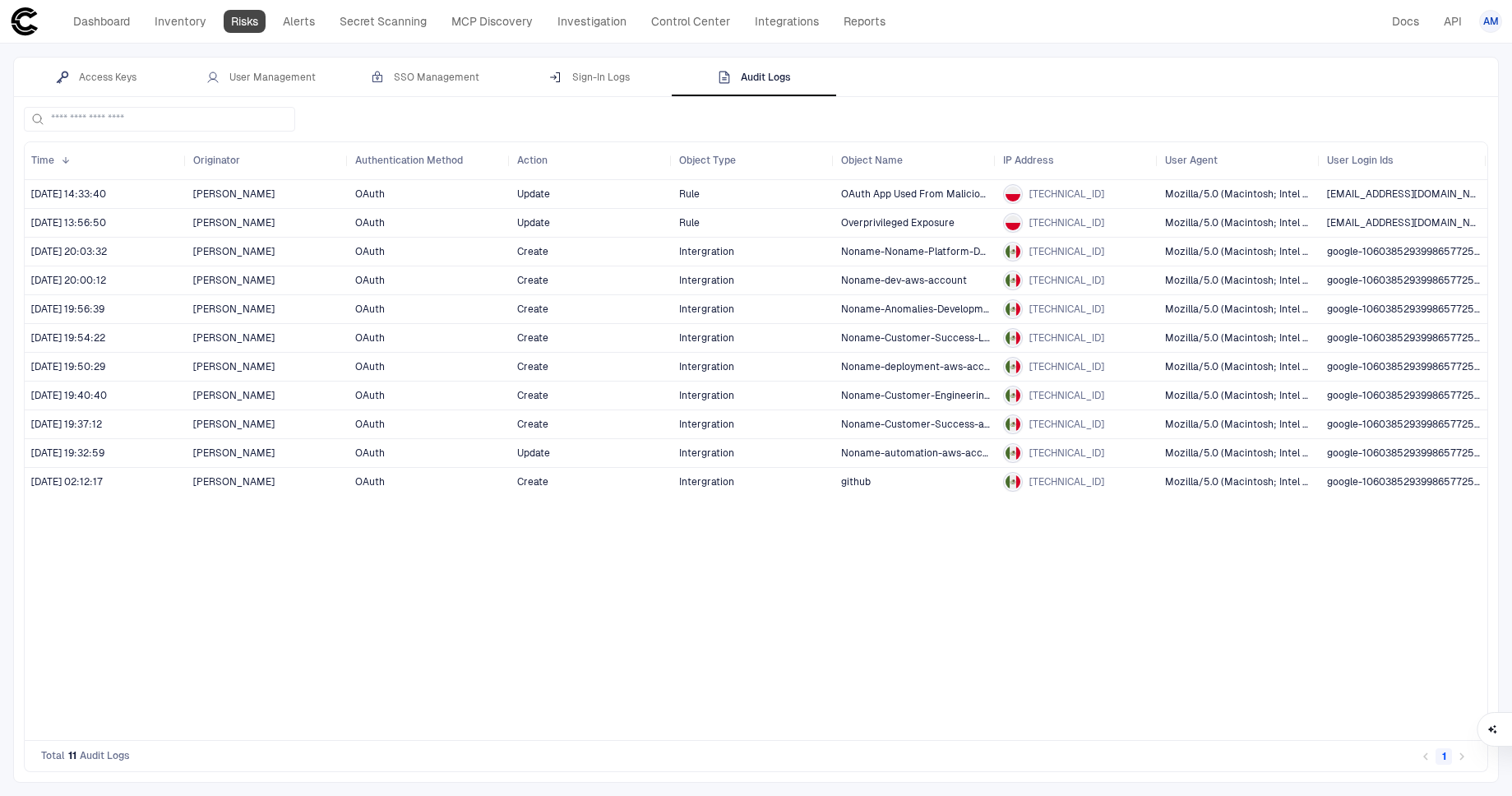
click at [250, 19] on link "Risks" at bounding box center [245, 21] width 42 height 23
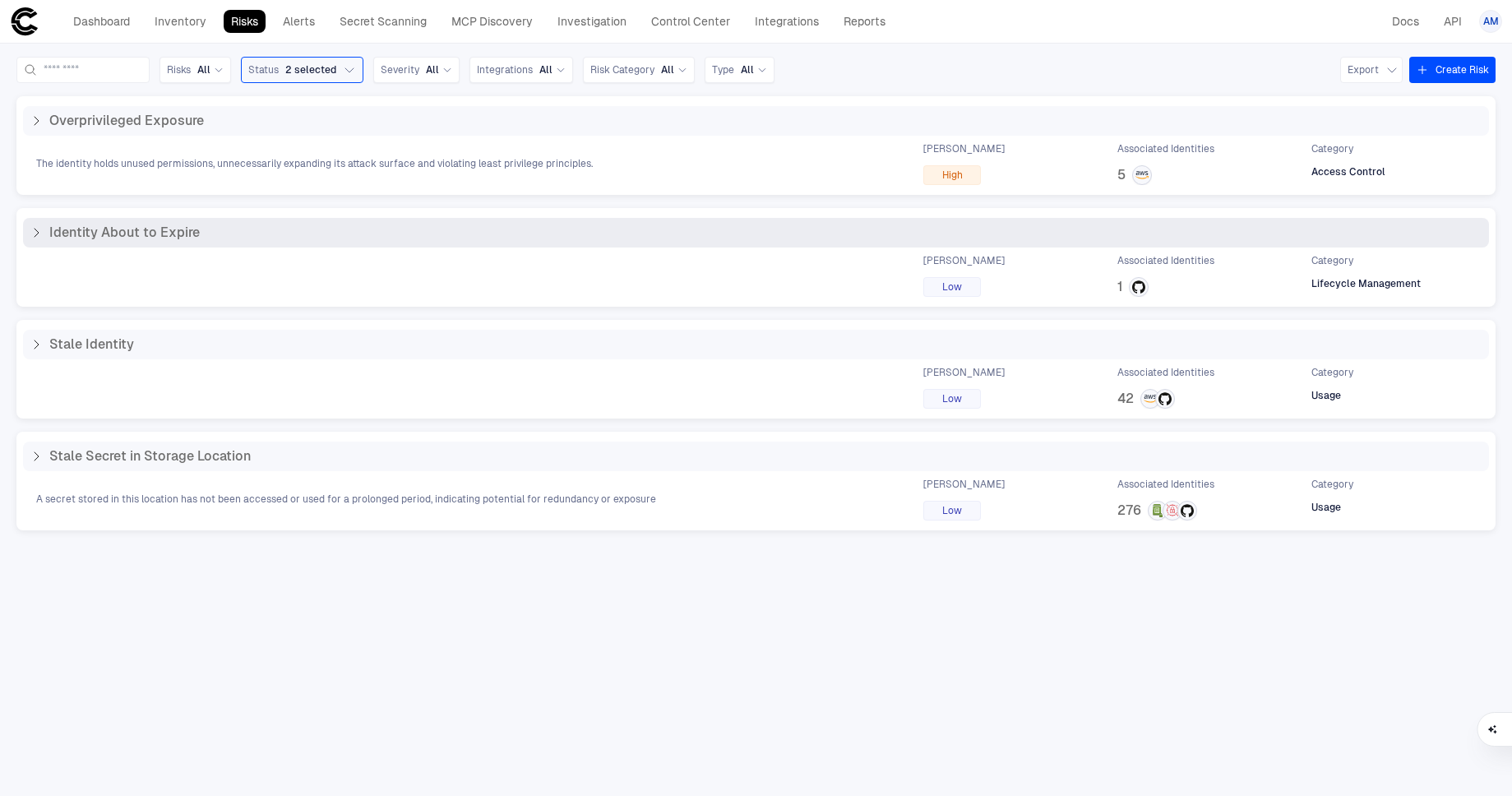
click at [36, 236] on icon at bounding box center [35, 232] width 13 height 13
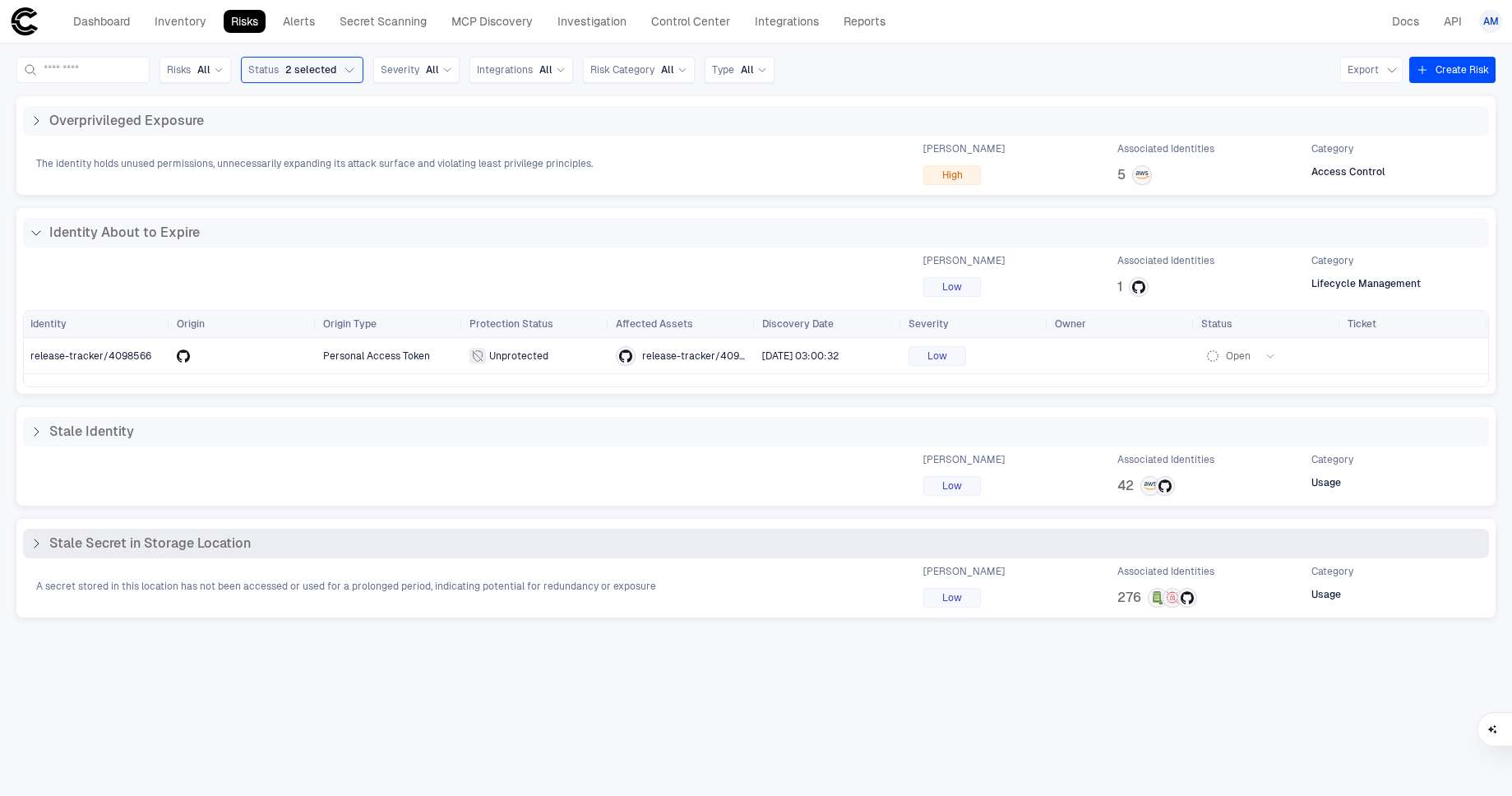
click at [40, 550] on icon at bounding box center [35, 543] width 13 height 13
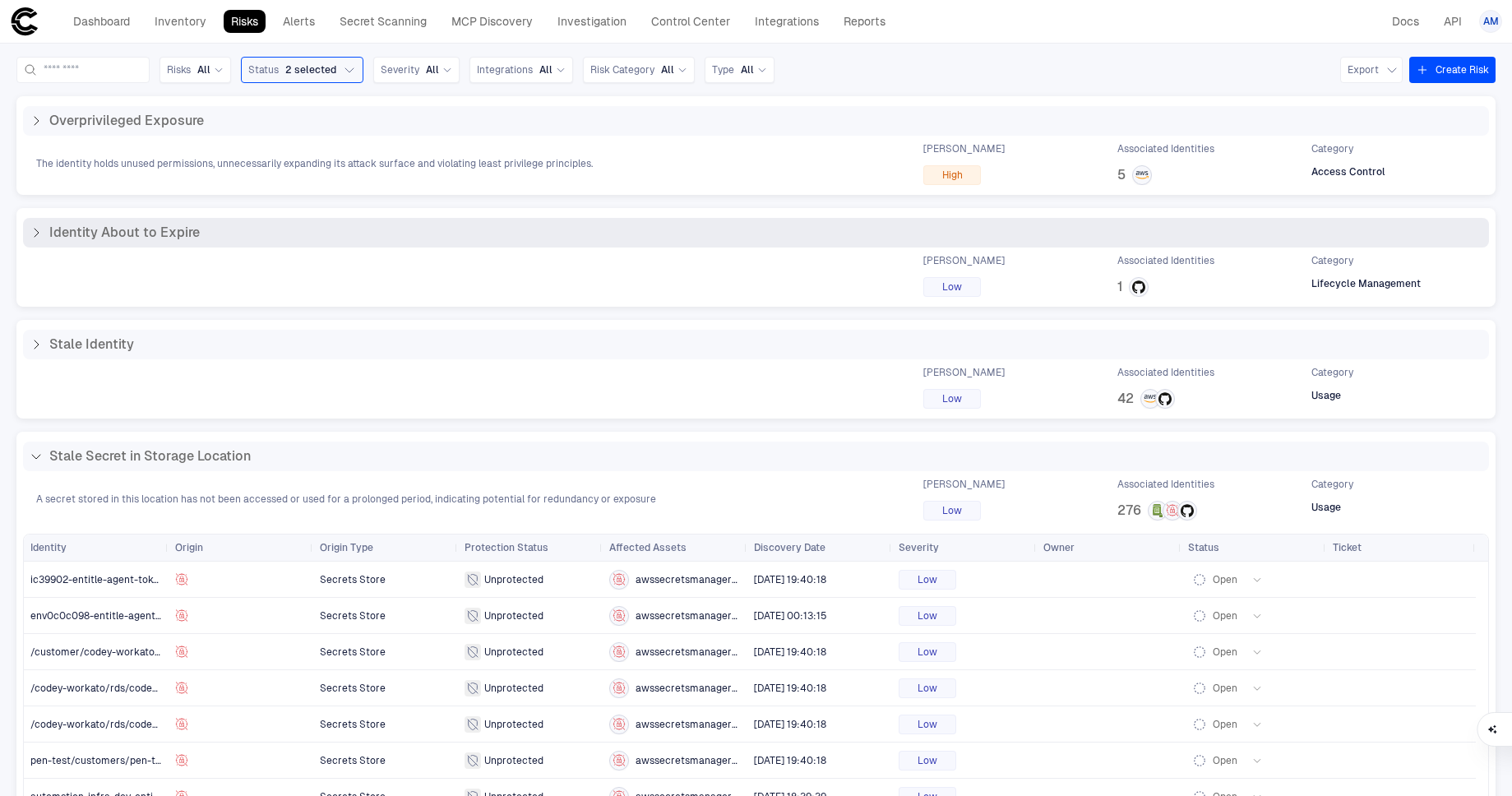
click at [37, 235] on icon at bounding box center [35, 232] width 13 height 13
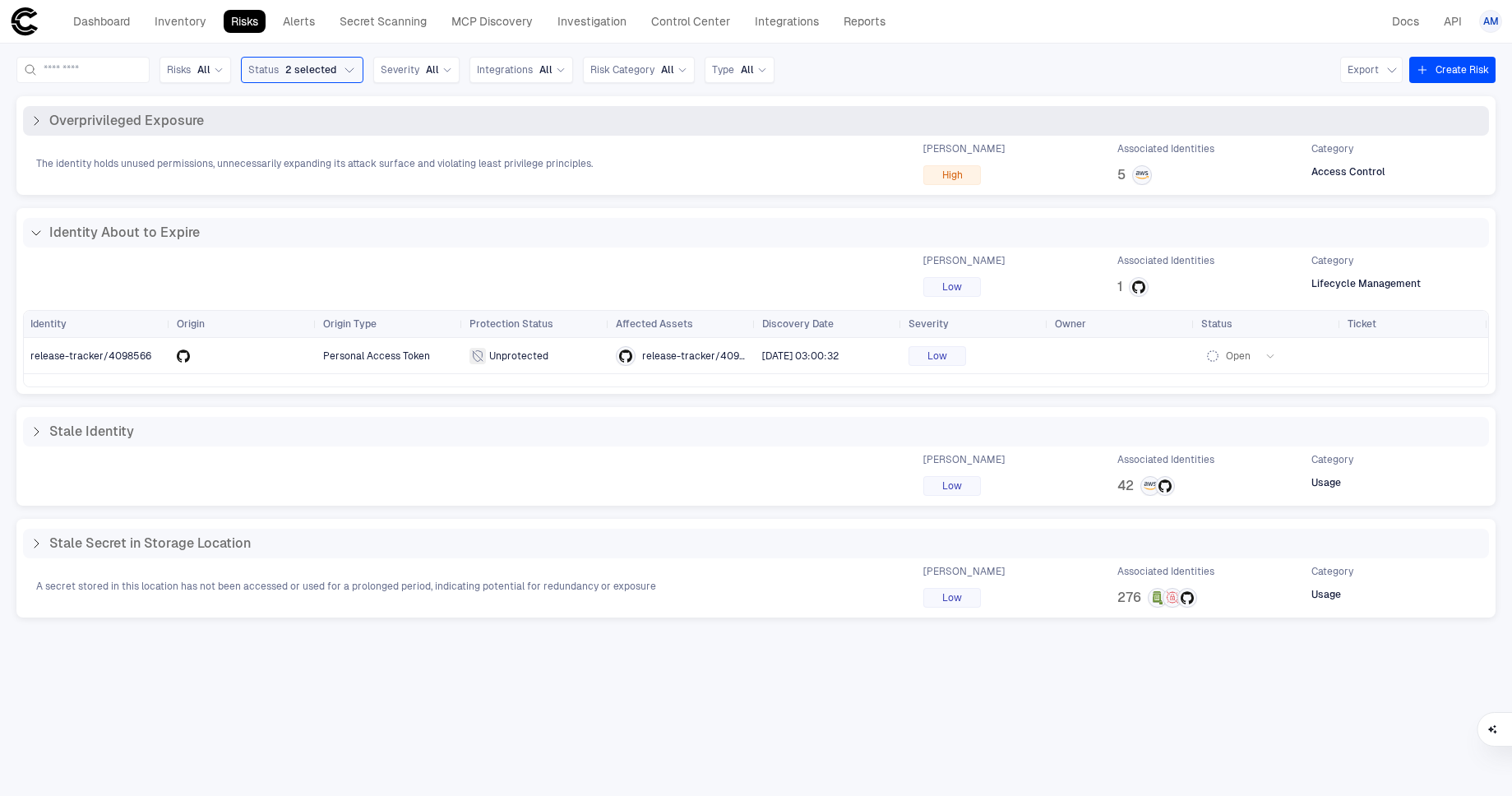
click at [42, 118] on icon at bounding box center [35, 120] width 13 height 13
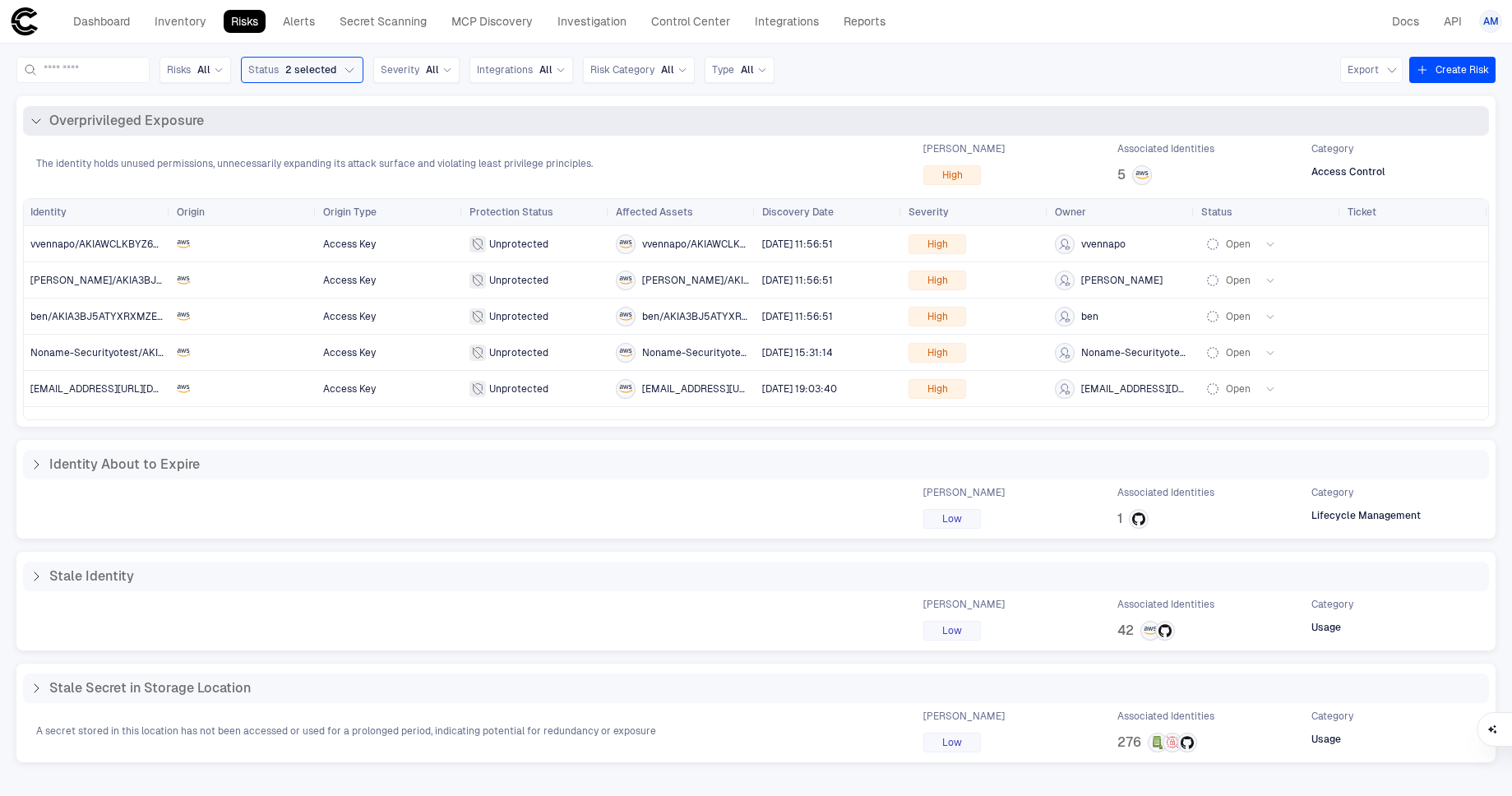
click at [42, 118] on icon at bounding box center [35, 120] width 13 height 13
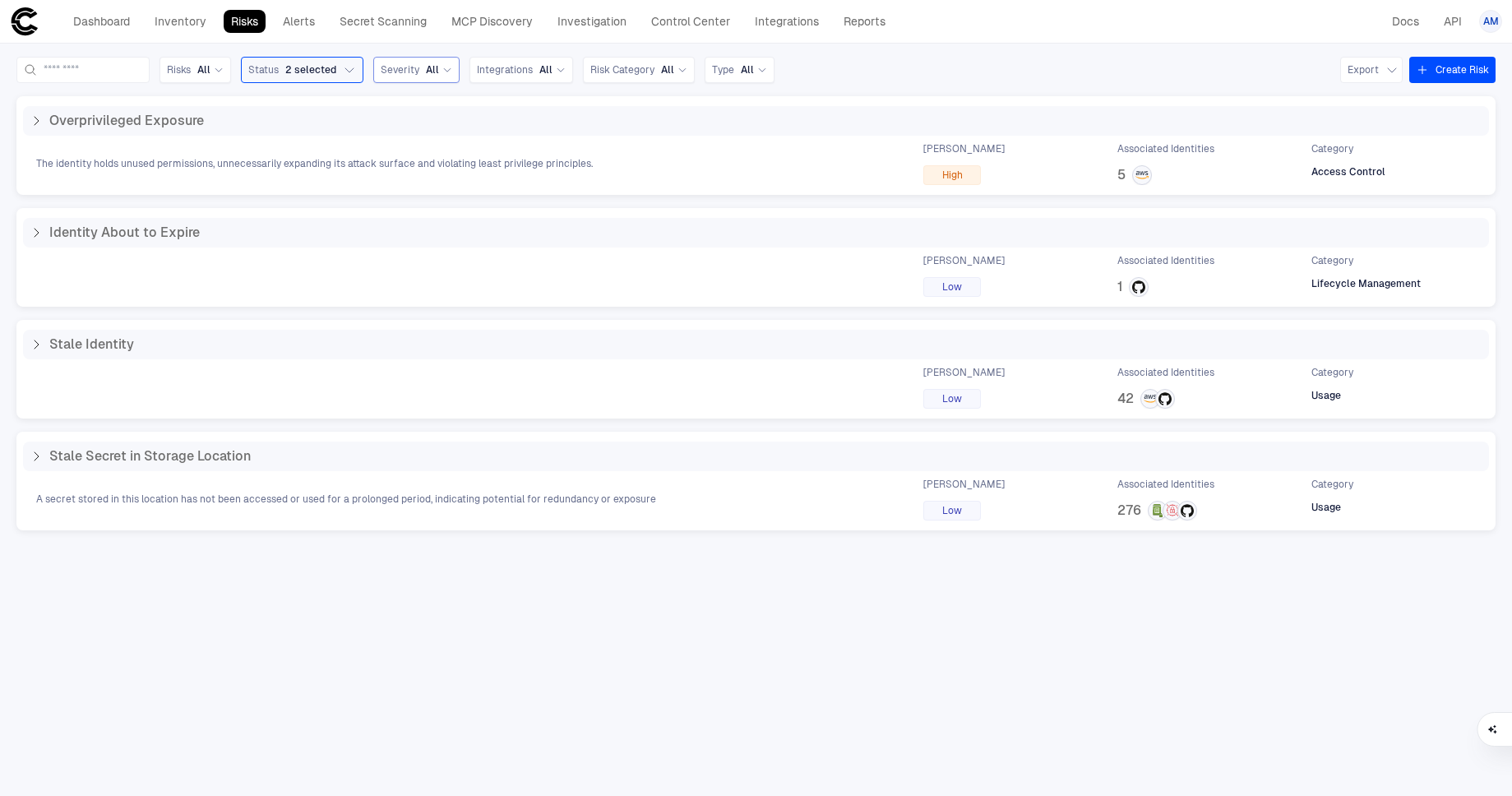
click at [460, 66] on div "Severity All" at bounding box center [416, 70] width 86 height 26
click at [440, 111] on span "Critical" at bounding box center [422, 111] width 34 height 13
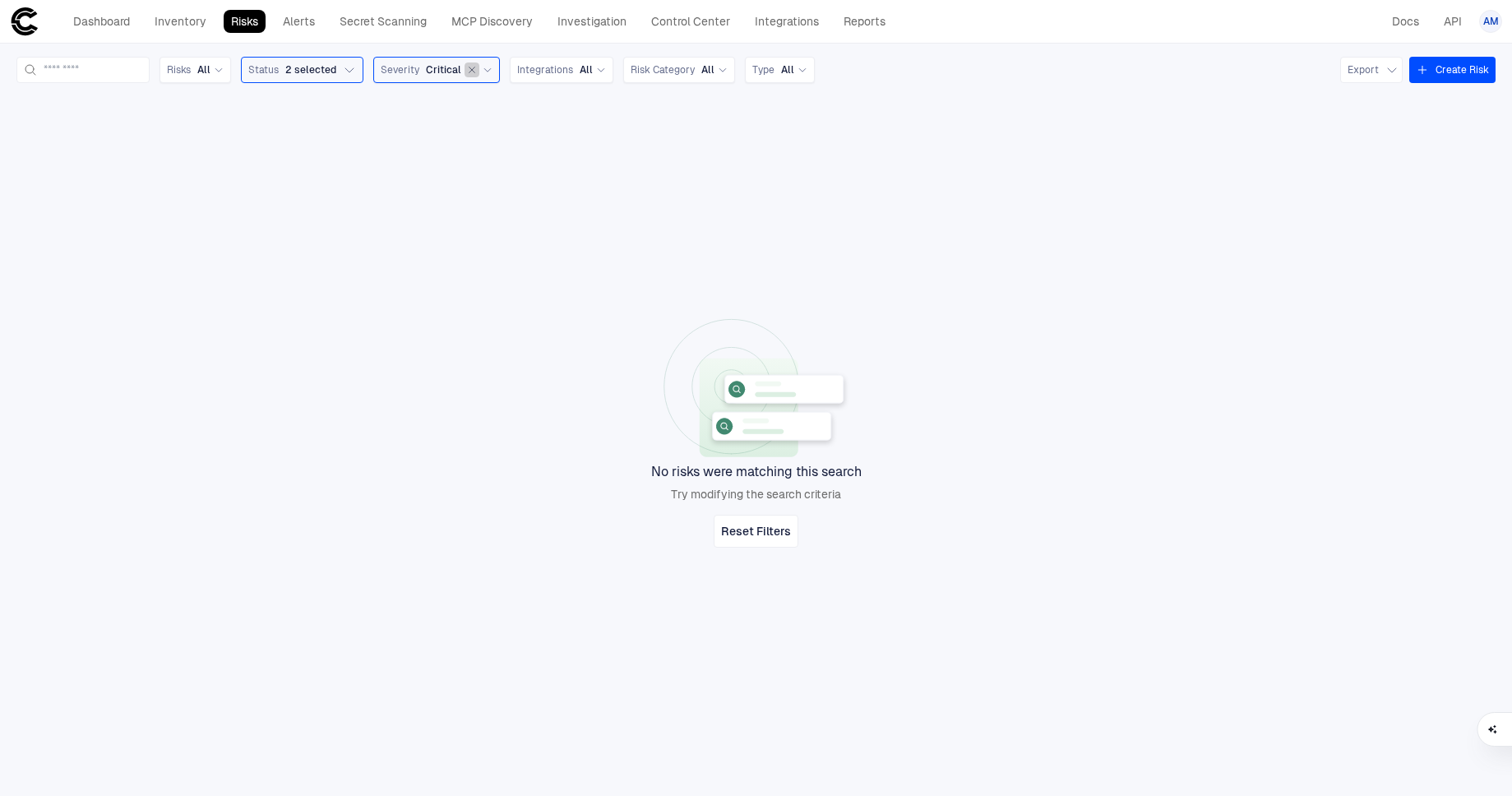
click at [475, 69] on icon "button" at bounding box center [472, 70] width 6 height 6
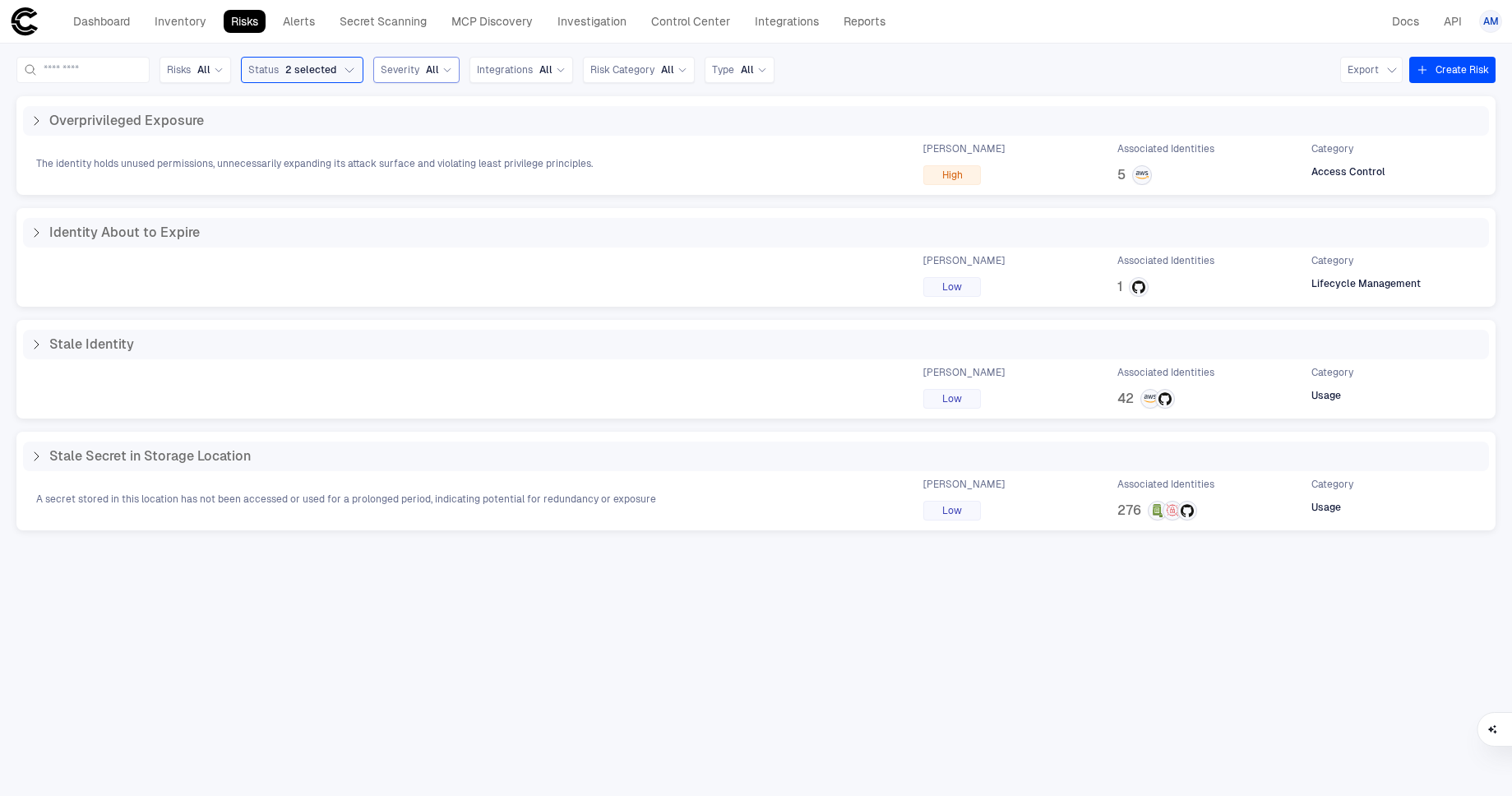
click at [452, 72] on icon at bounding box center [447, 69] width 10 height 10
click at [433, 150] on span "High" at bounding box center [423, 149] width 21 height 13
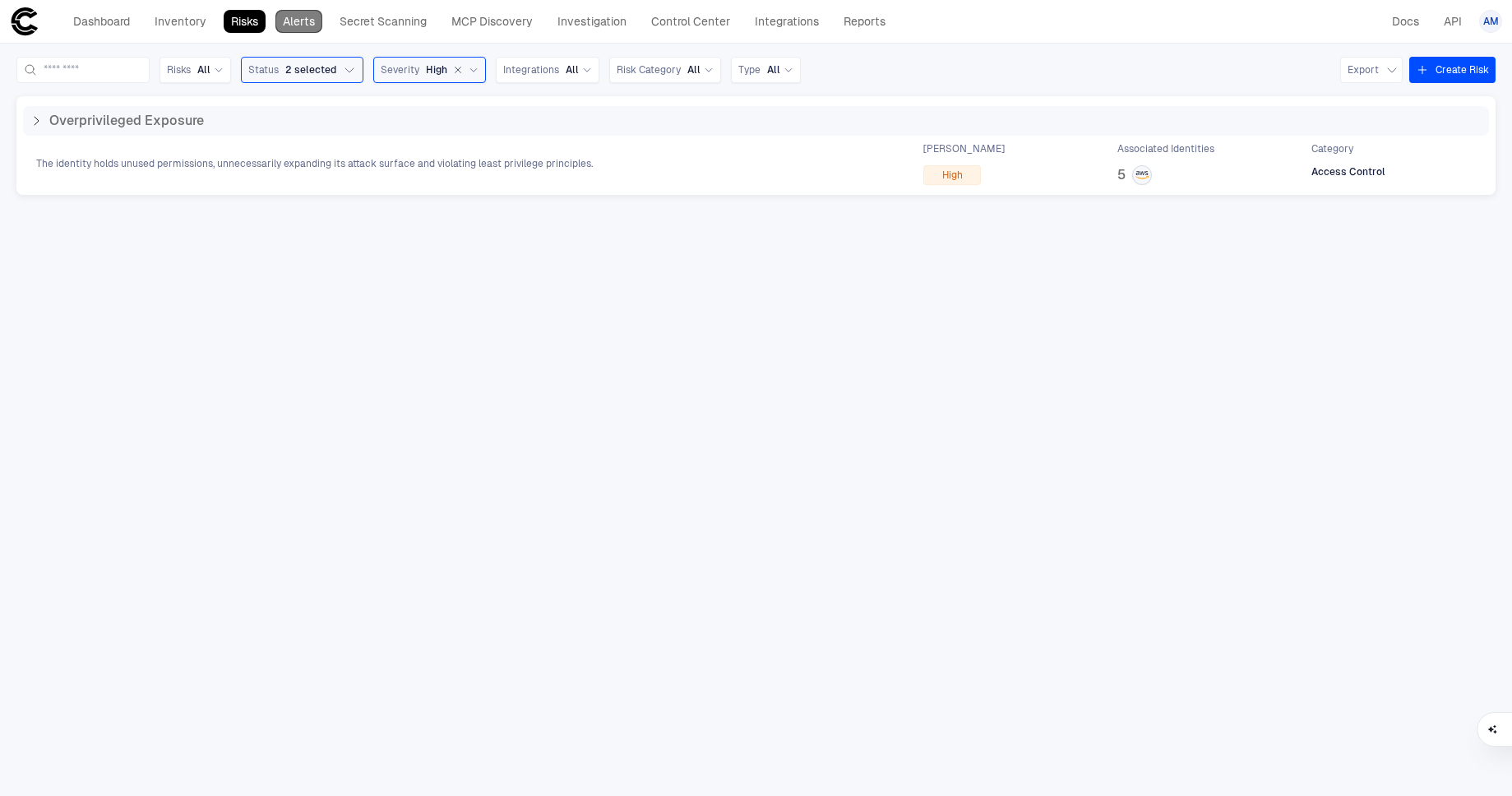
click at [299, 13] on link "Alerts" at bounding box center [299, 21] width 47 height 23
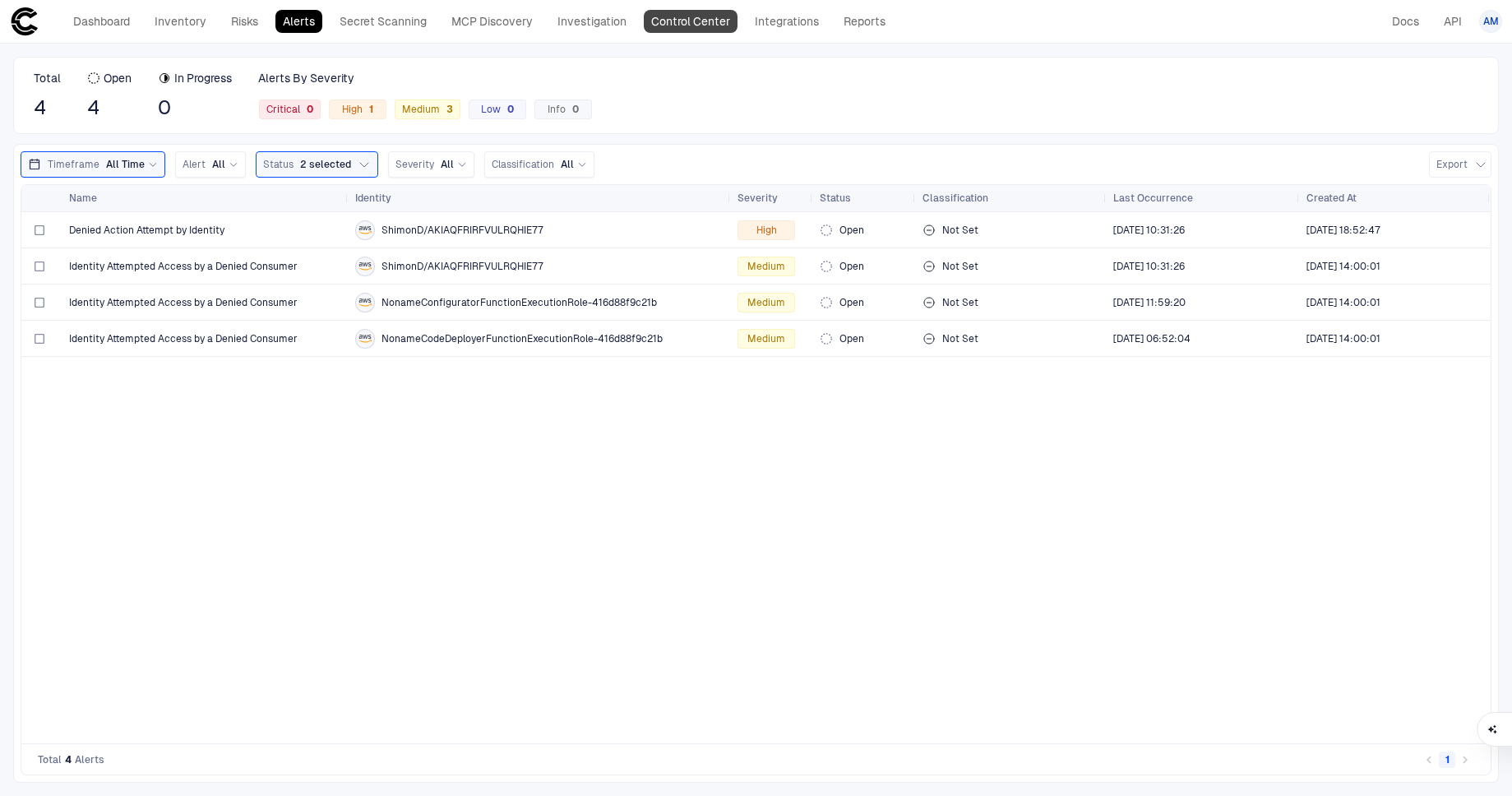
click at [706, 18] on link "Control Center" at bounding box center [690, 21] width 93 height 23
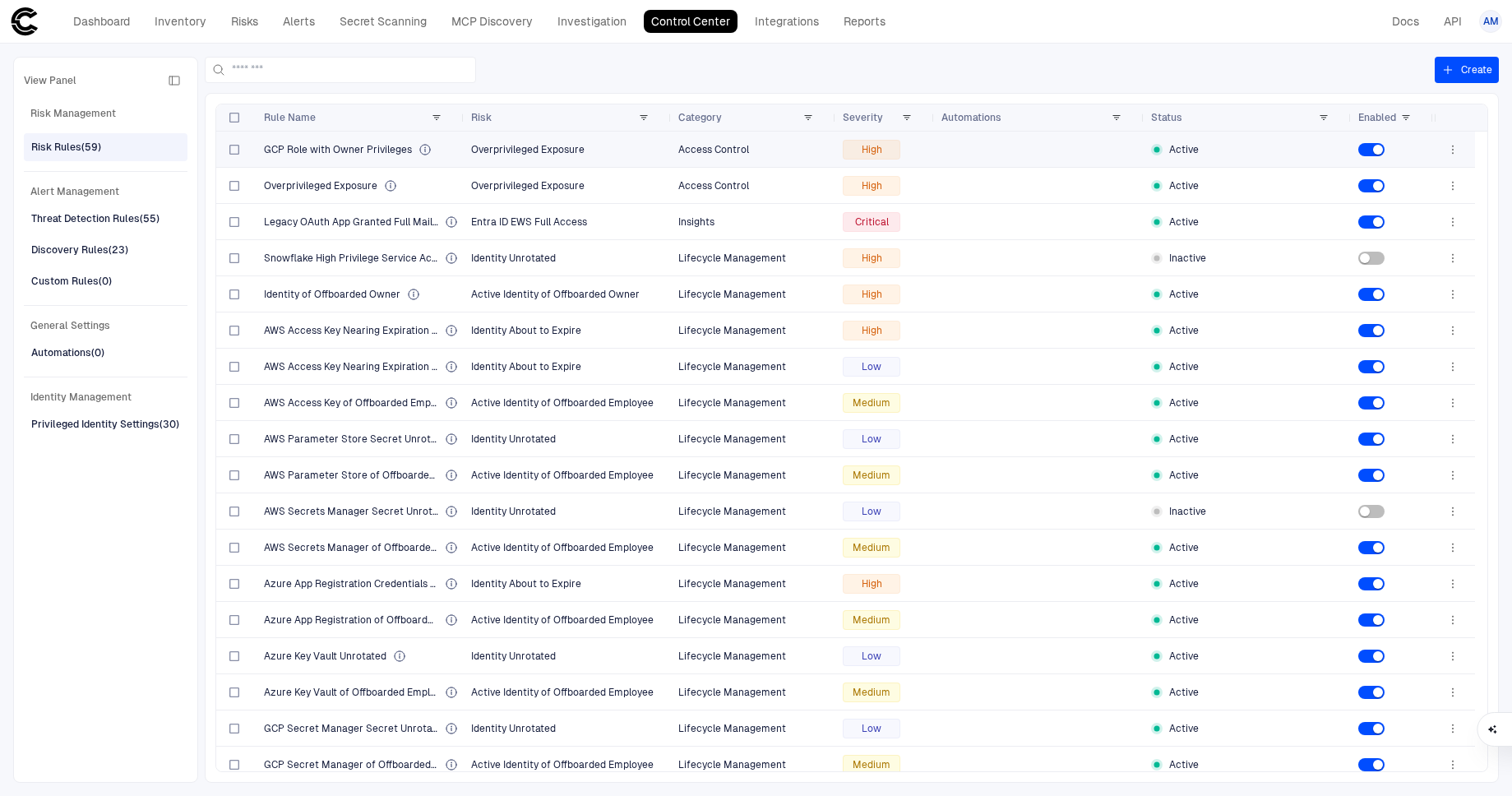
click at [367, 150] on span "GCP Role with Owner Privileges" at bounding box center [337, 150] width 148 height 13
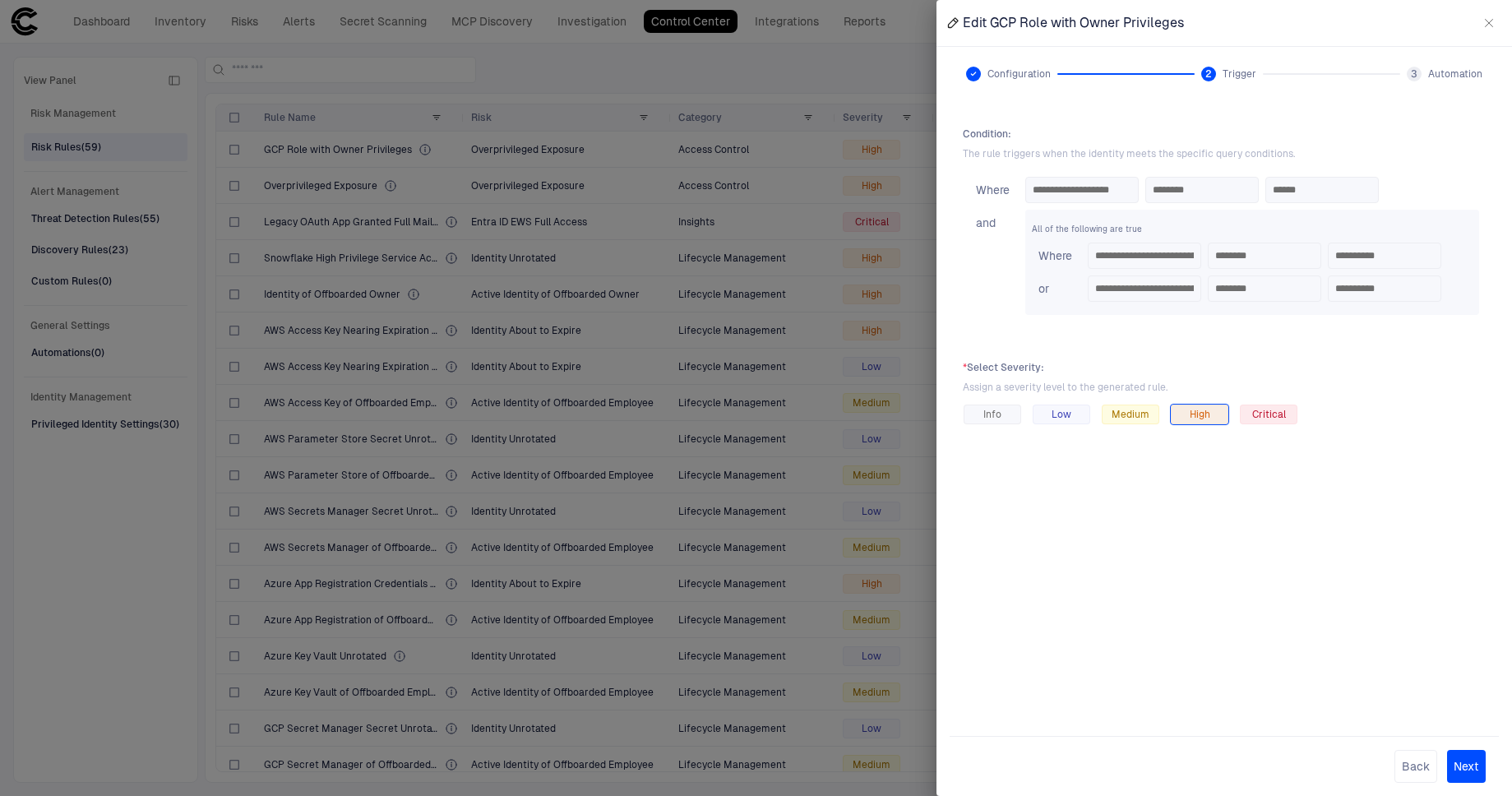
click at [487, 65] on div at bounding box center [756, 398] width 1512 height 796
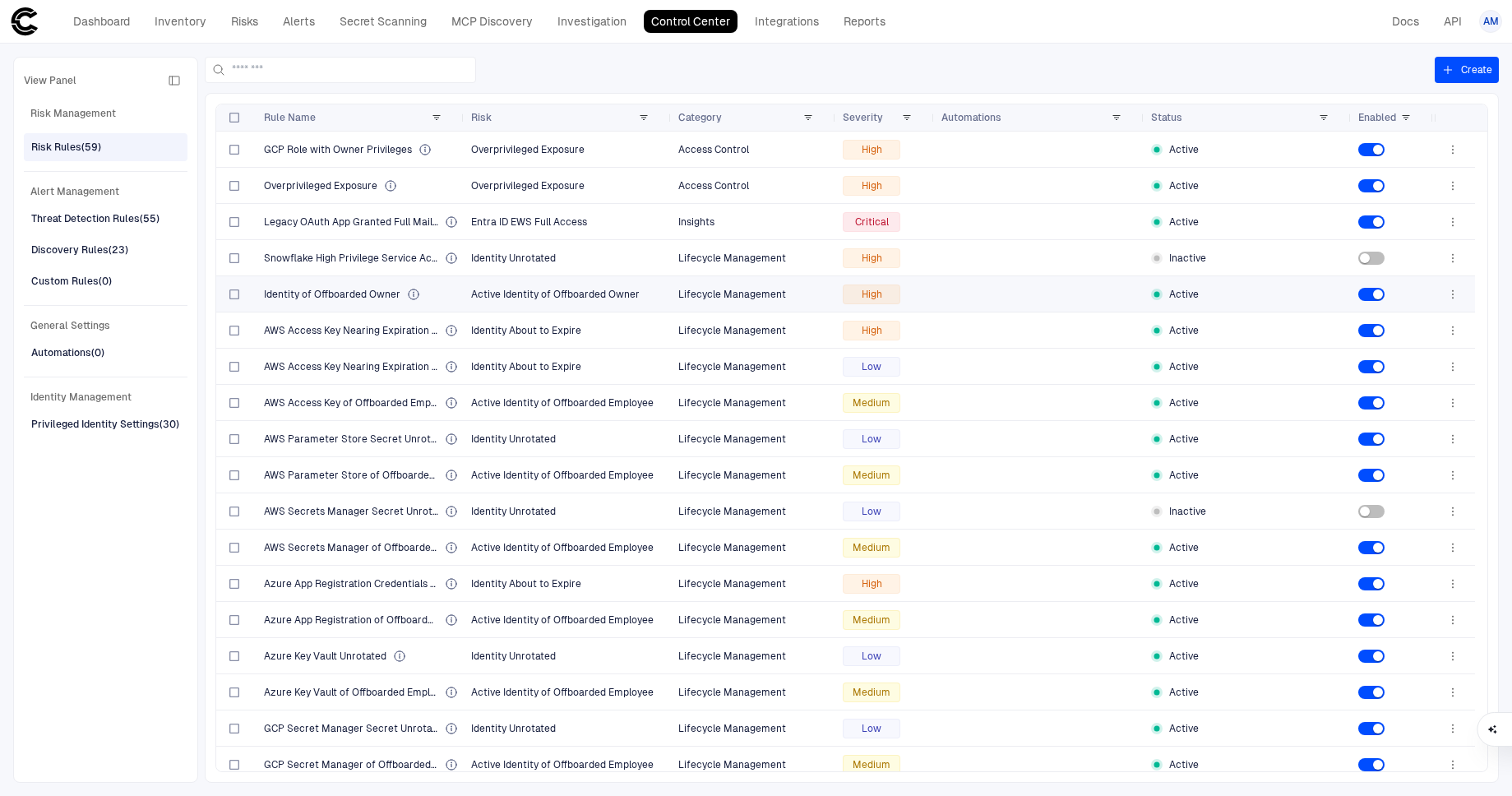
click at [355, 296] on span "Identity of Offboarded Owner" at bounding box center [332, 294] width 137 height 13
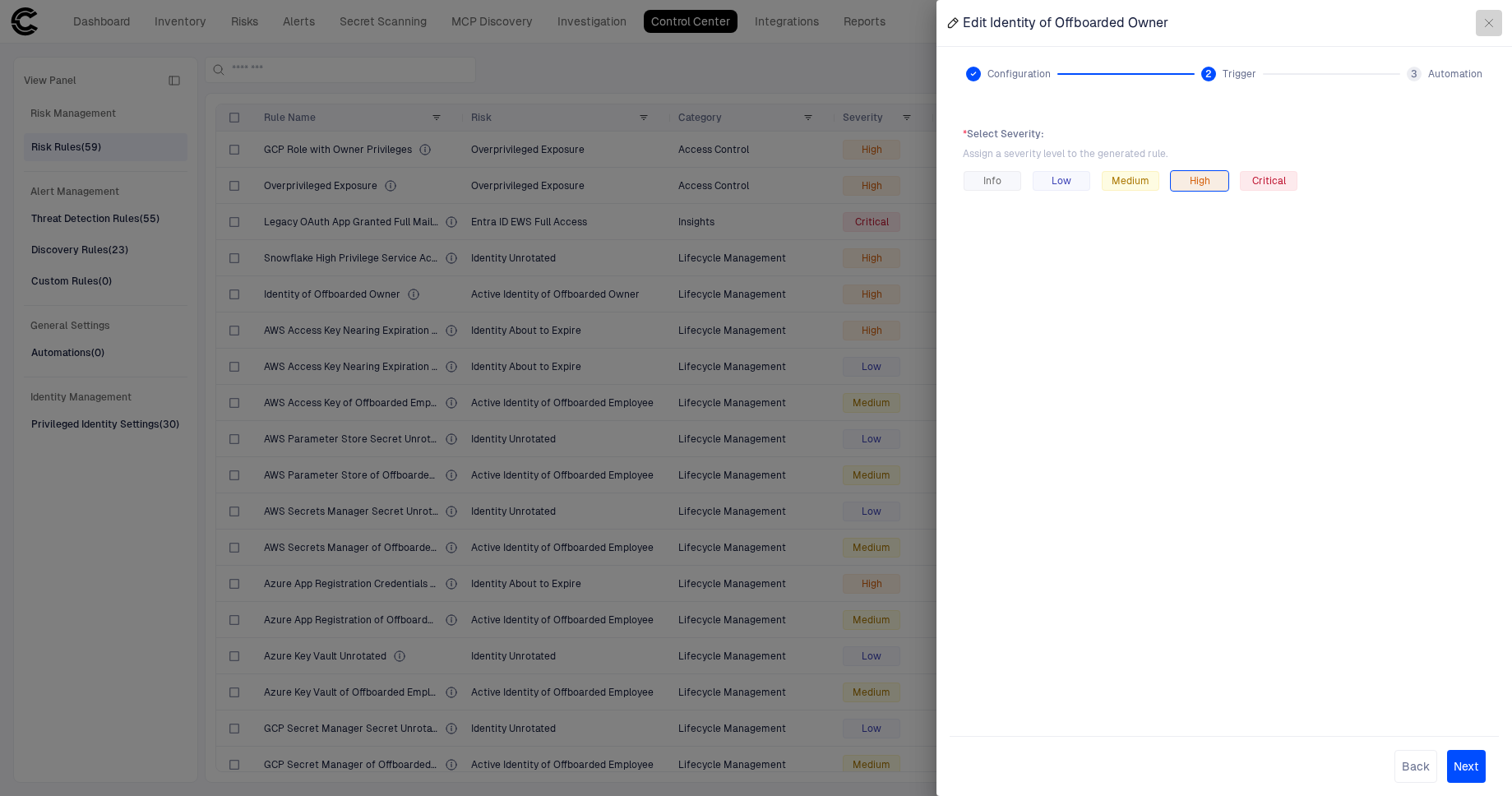
drag, startPoint x: 1488, startPoint y: 25, endPoint x: 1445, endPoint y: 33, distance: 43.7
click at [1488, 25] on icon "button" at bounding box center [1489, 22] width 13 height 13
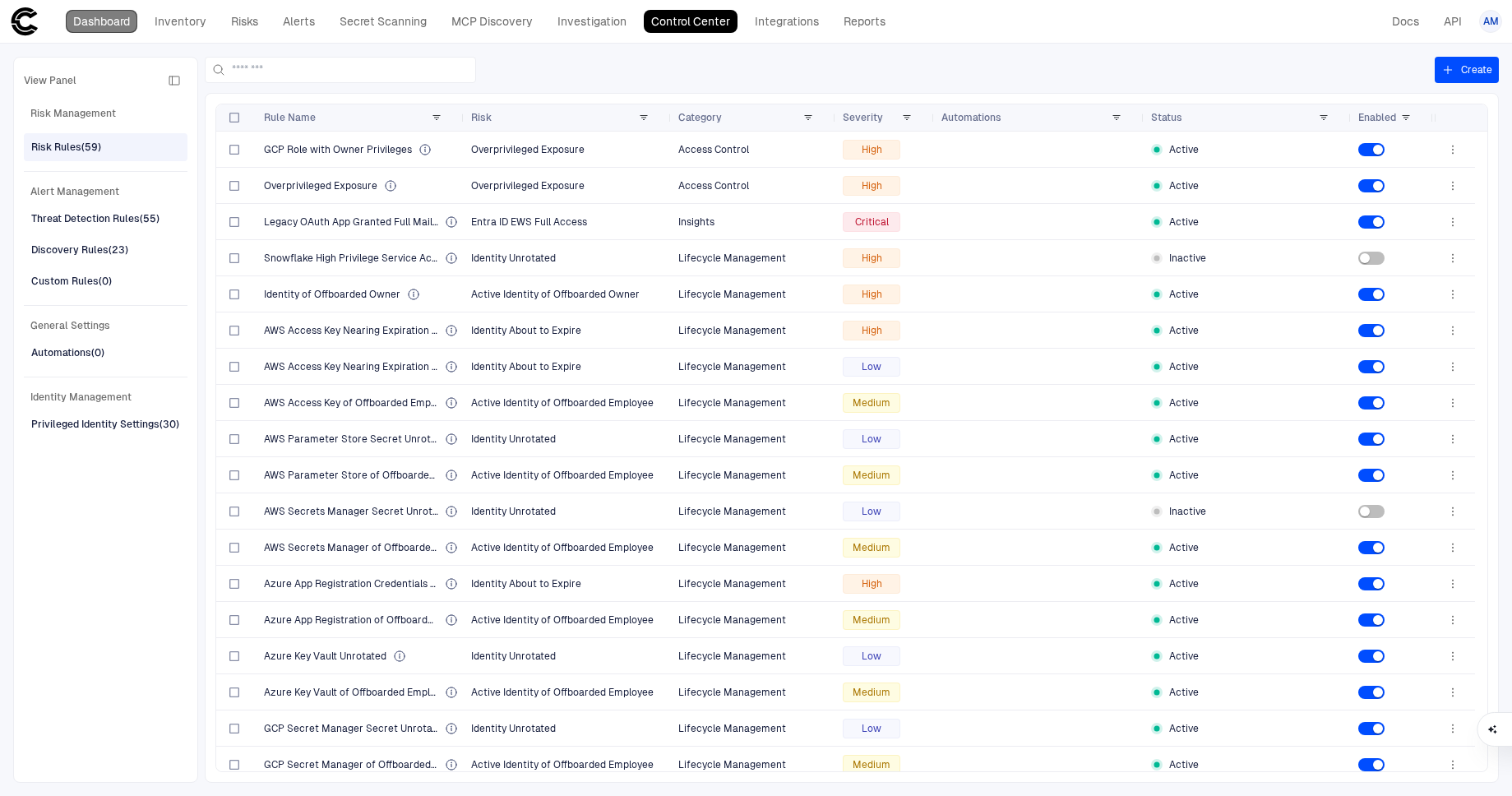
click at [119, 26] on link "Dashboard" at bounding box center [101, 21] width 72 height 23
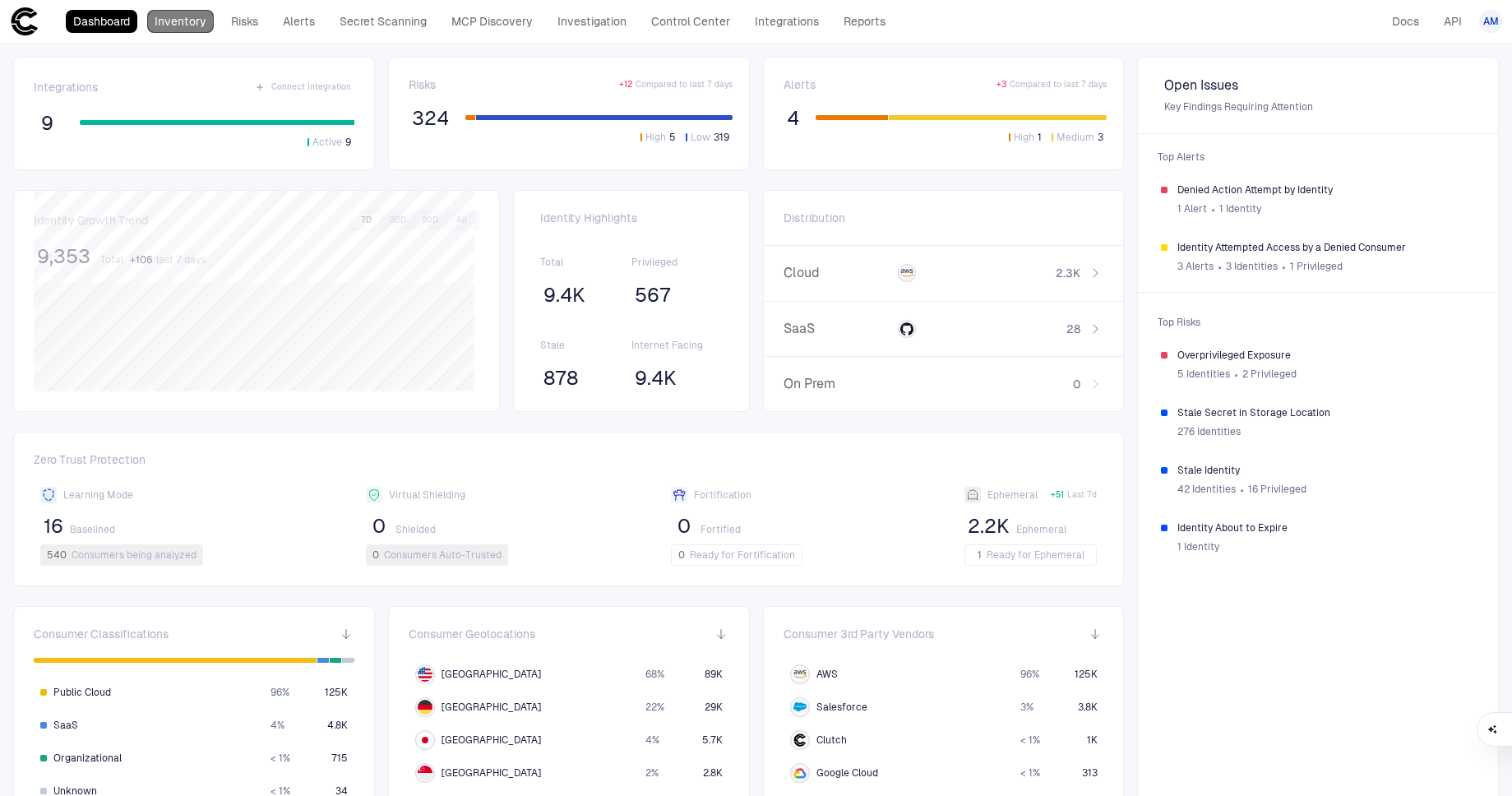
click at [195, 23] on link "Inventory" at bounding box center [180, 21] width 67 height 23
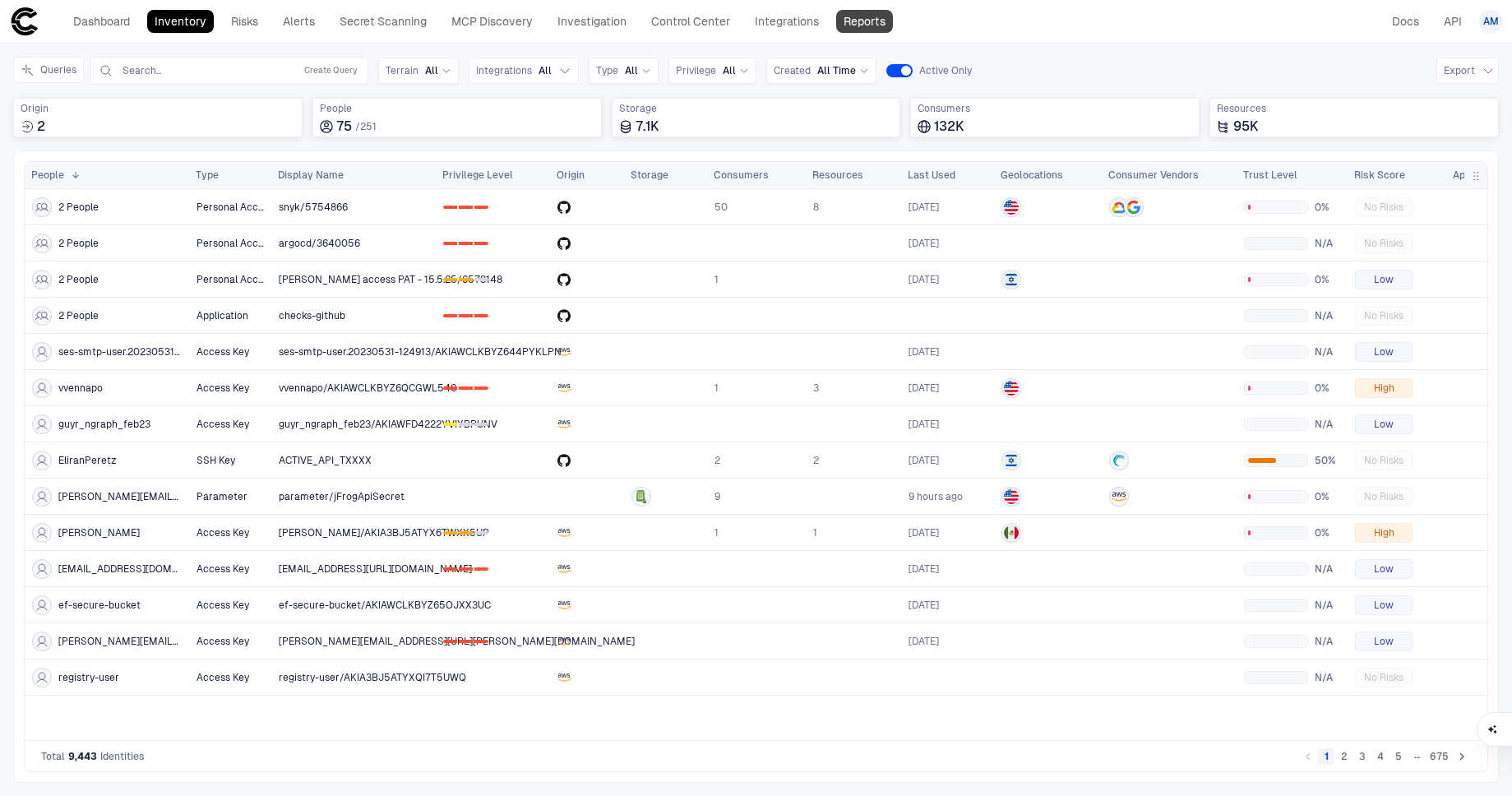
click at [869, 24] on link "Reports" at bounding box center [865, 21] width 57 height 23
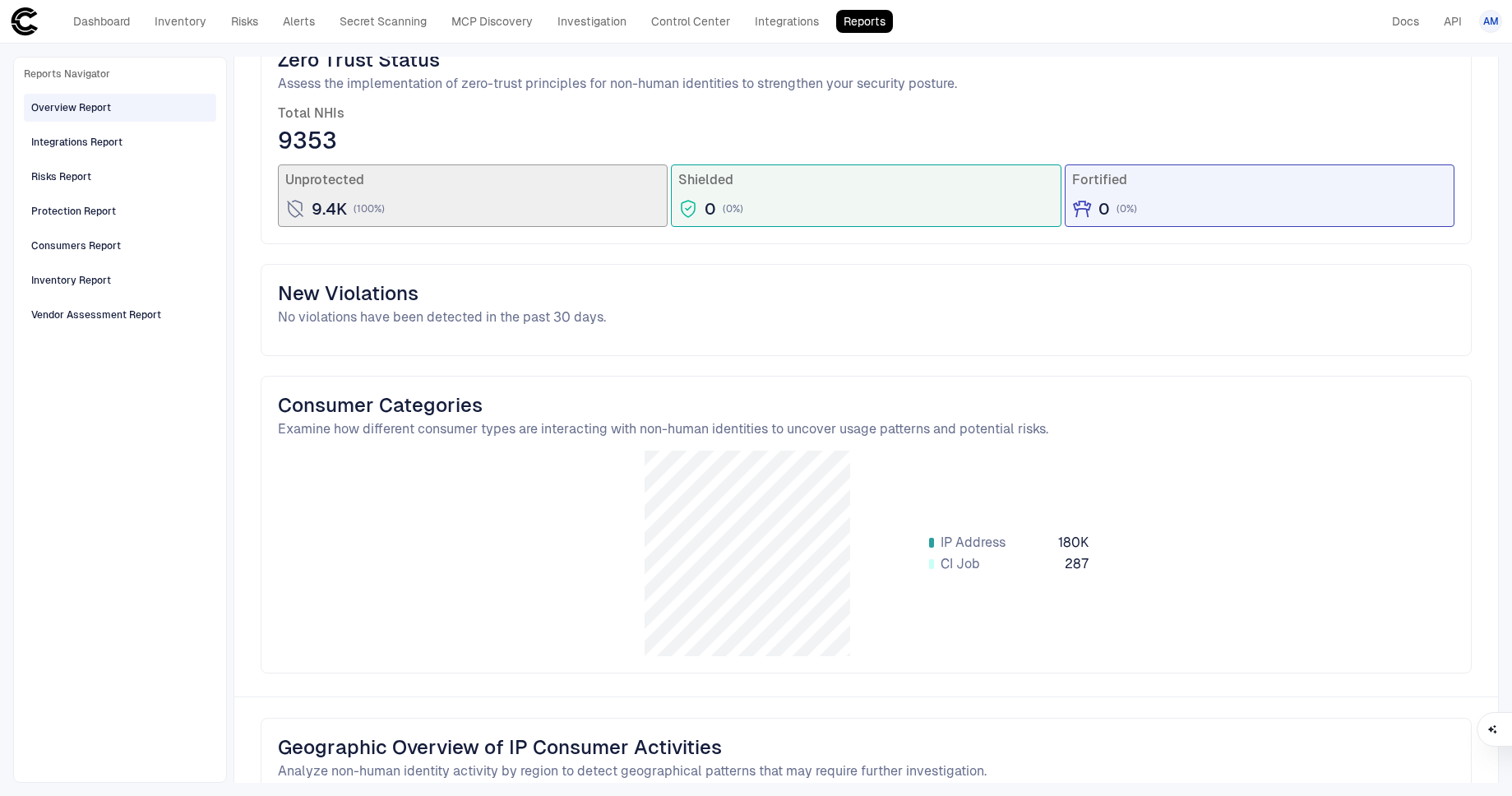
scroll to position [1088, 0]
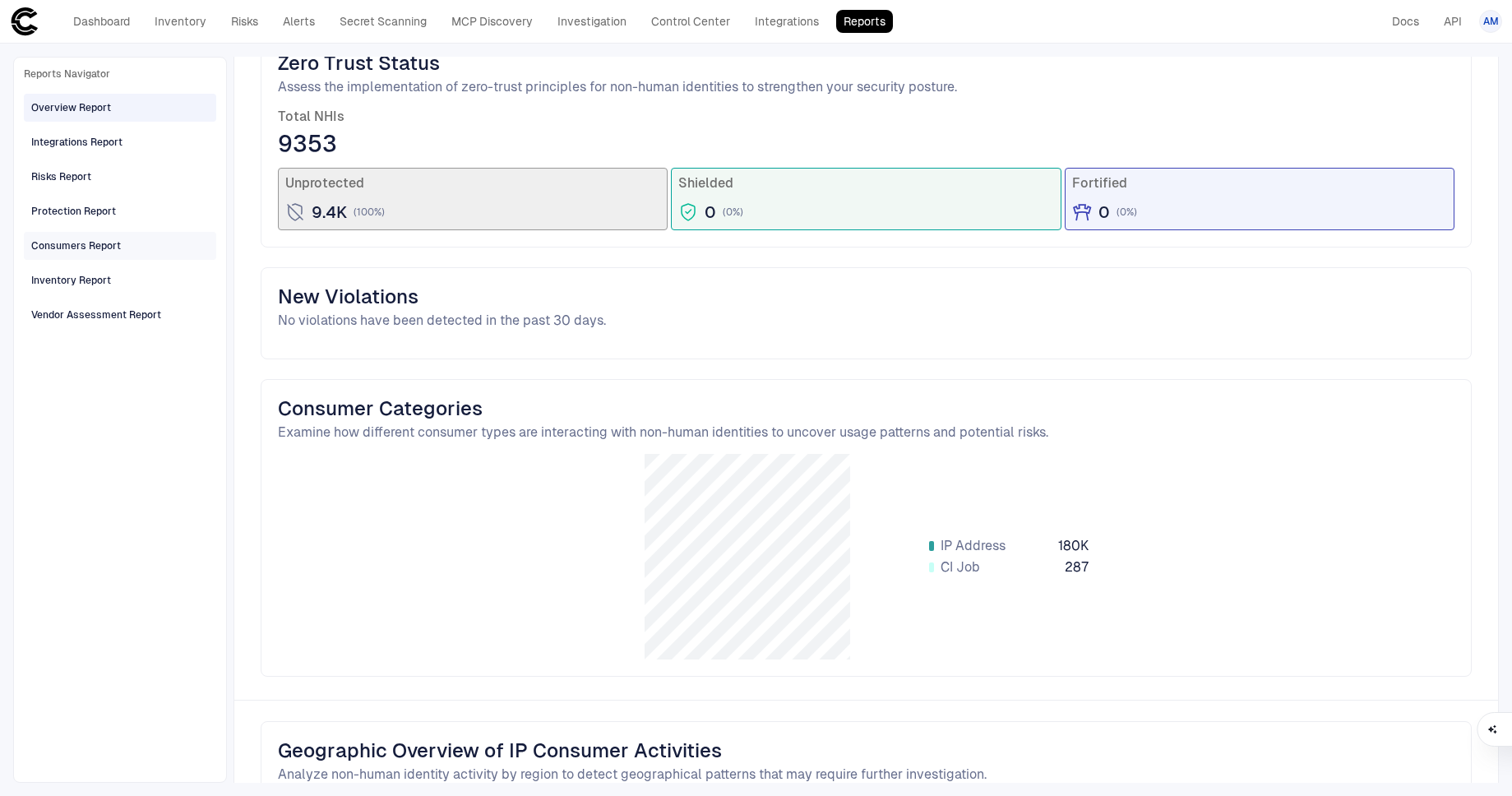
click at [84, 245] on div "Consumers Report" at bounding box center [76, 245] width 90 height 15
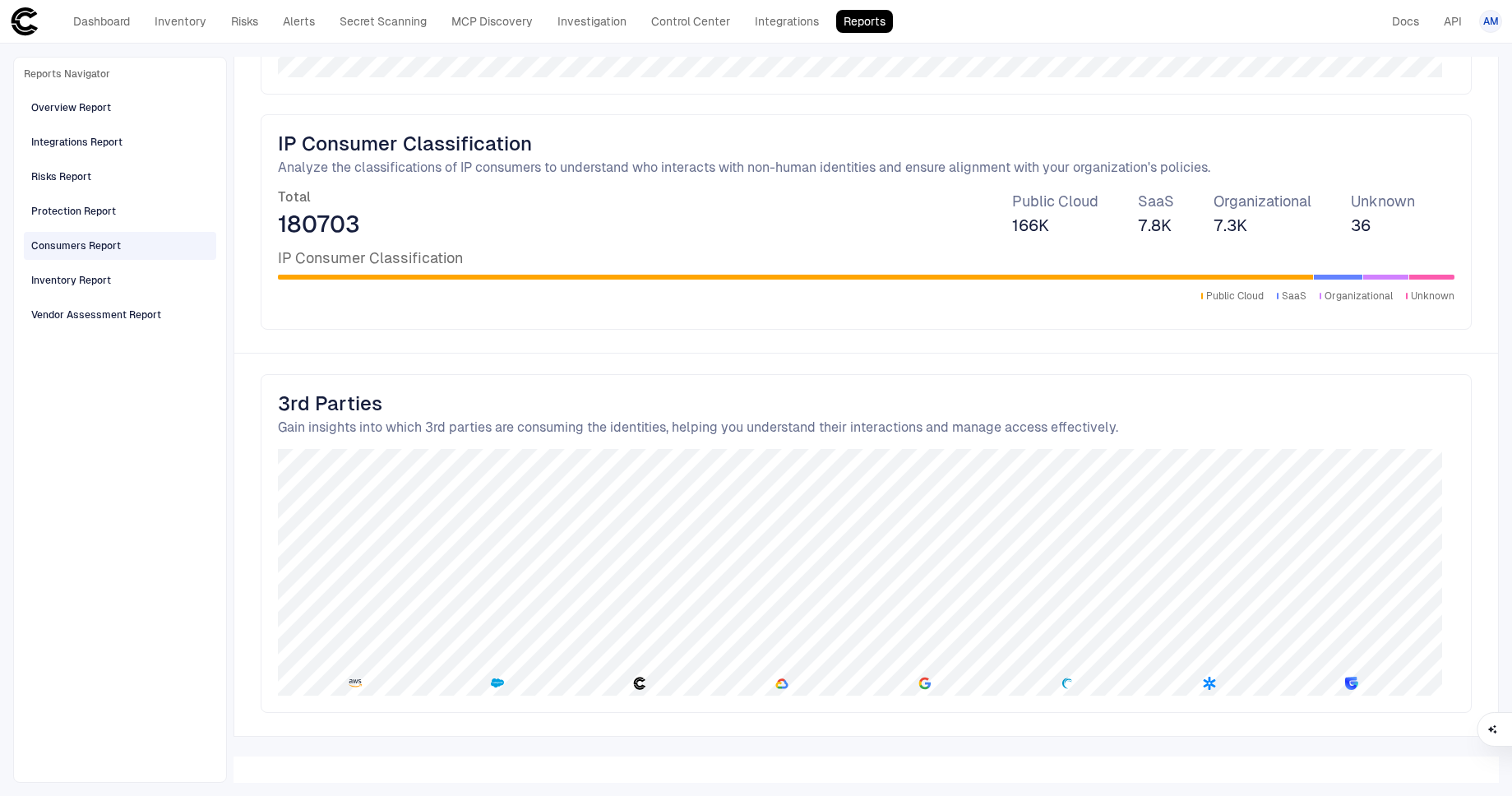
scroll to position [950, 0]
click at [83, 216] on div "Protection Report" at bounding box center [73, 211] width 85 height 15
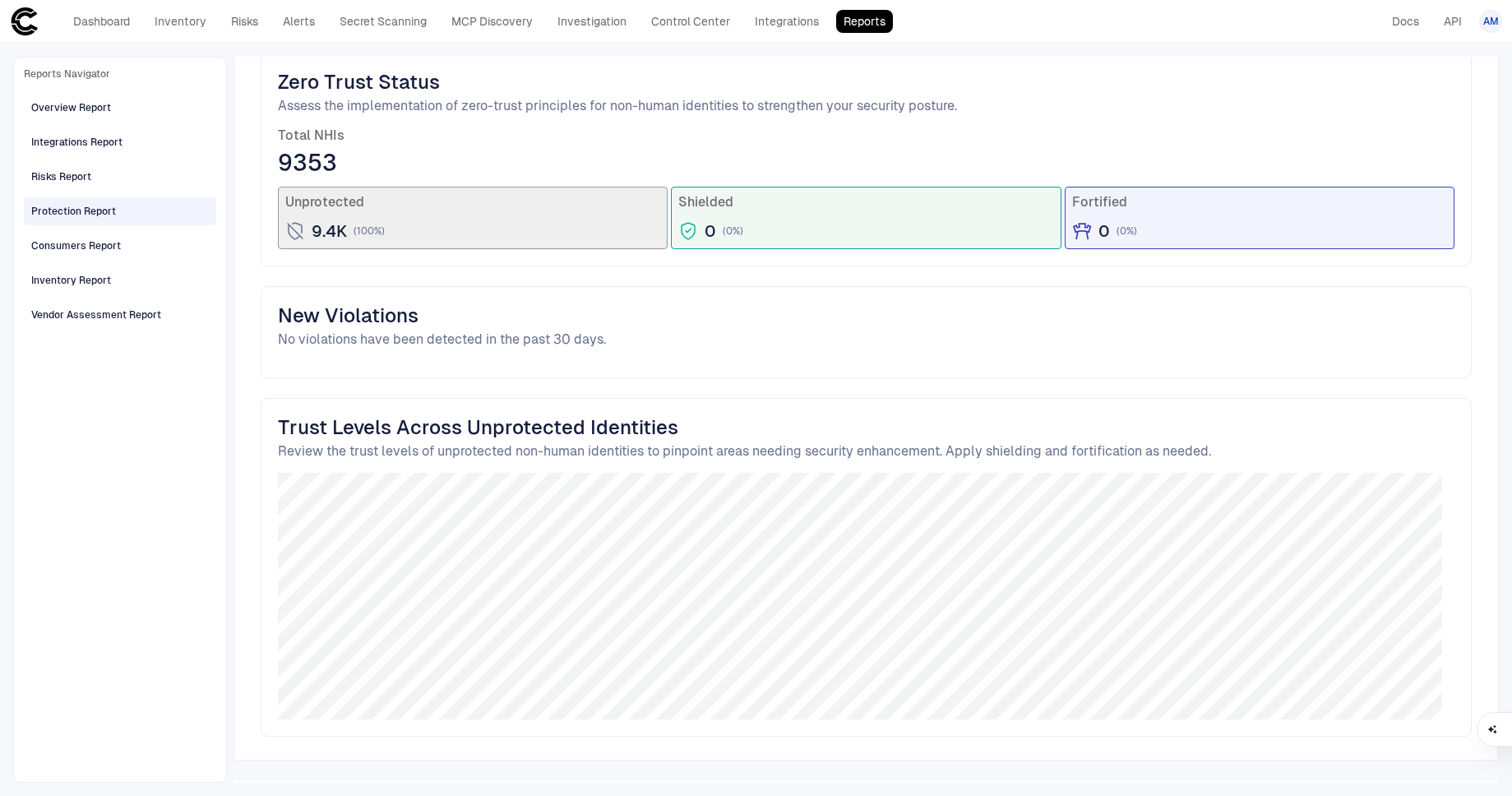
scroll to position [187, 0]
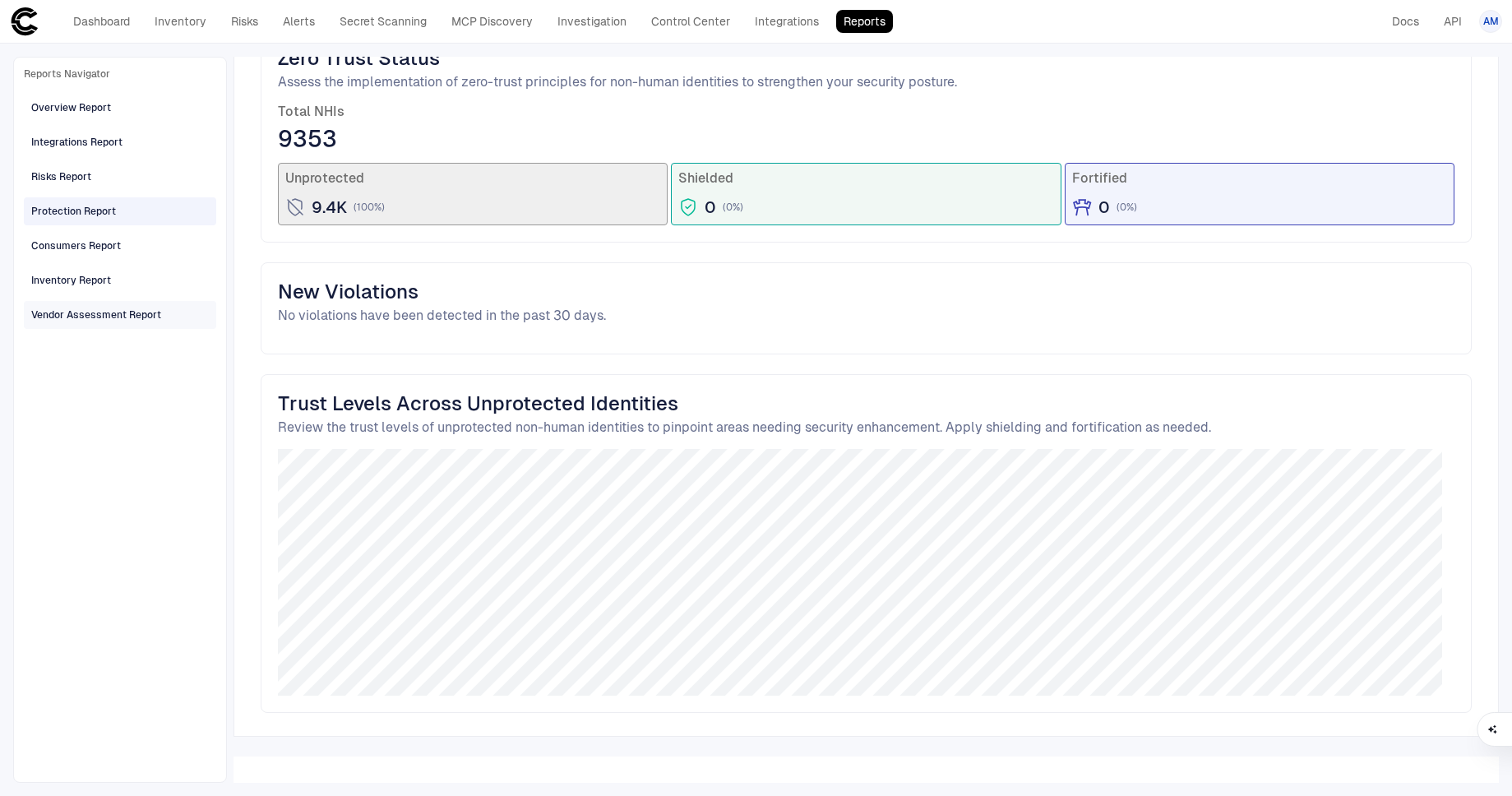
click at [86, 315] on div "Vendor Assessment Report" at bounding box center [96, 315] width 130 height 15
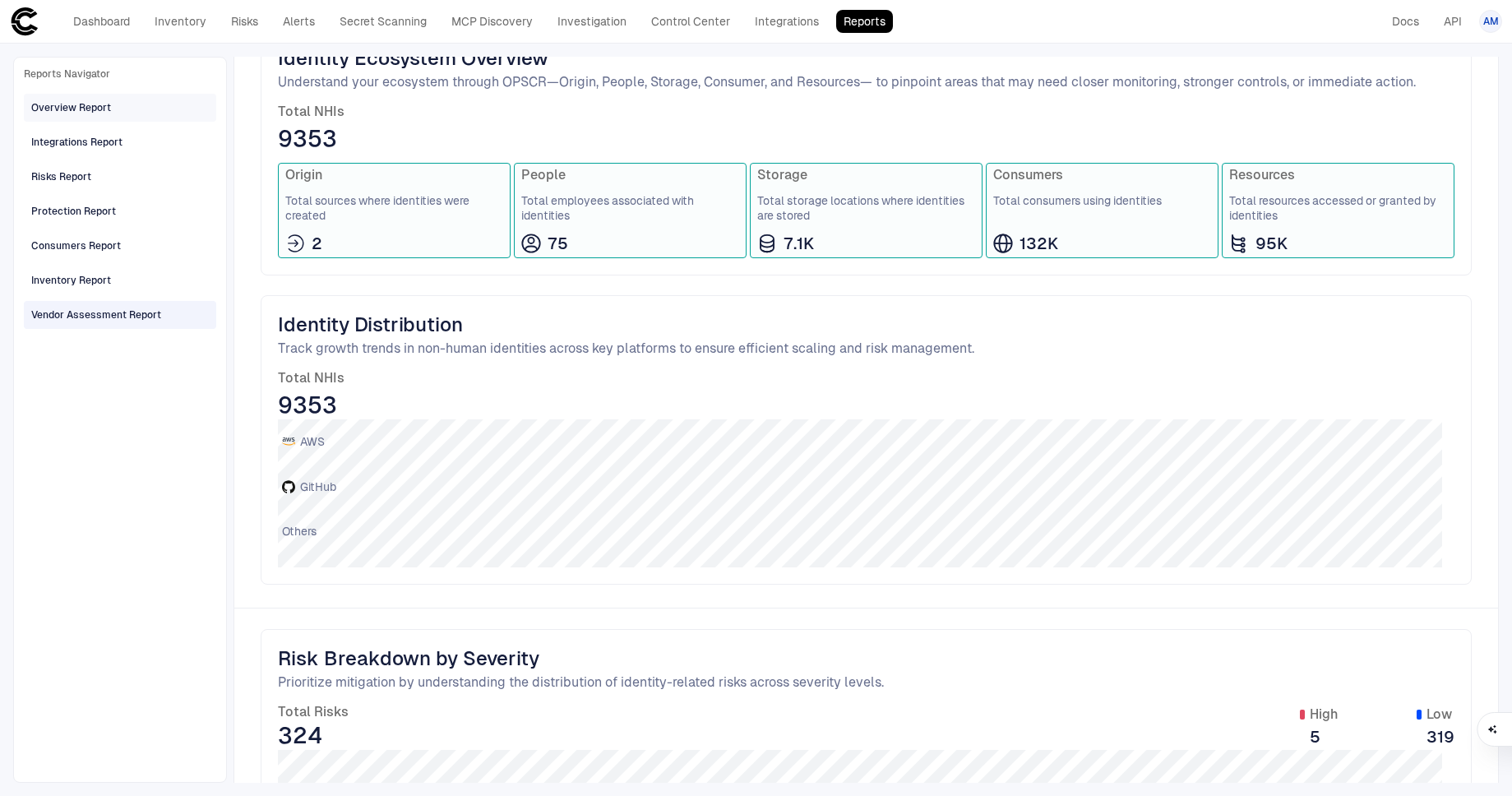
click at [67, 107] on div "Overview Report" at bounding box center [71, 107] width 79 height 15
